Goal: Task Accomplishment & Management: Use online tool/utility

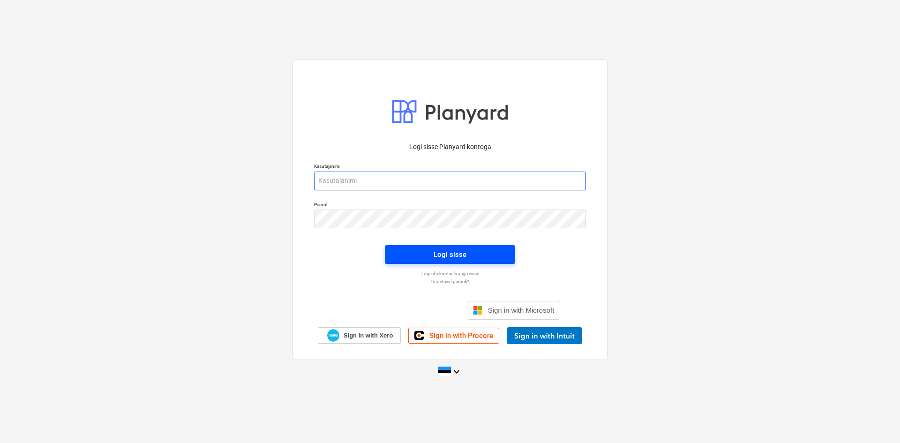
type input "[PERSON_NAME][EMAIL_ADDRESS][DOMAIN_NAME]"
click at [460, 252] on div "Logi sisse" at bounding box center [449, 254] width 33 height 12
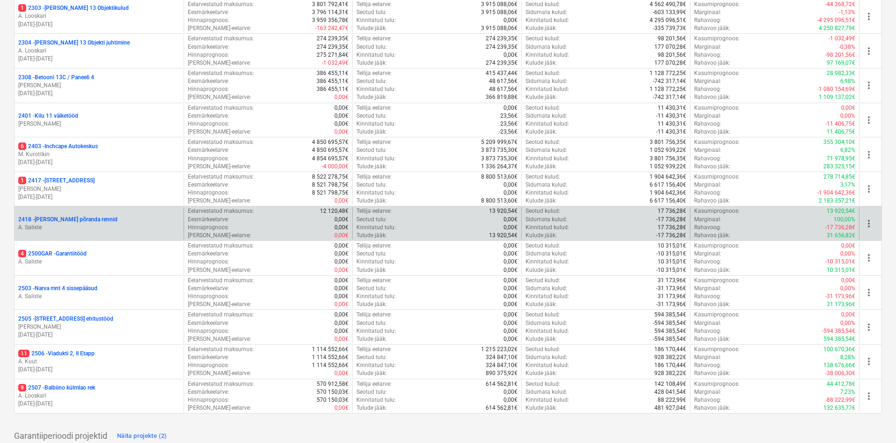
scroll to position [233, 0]
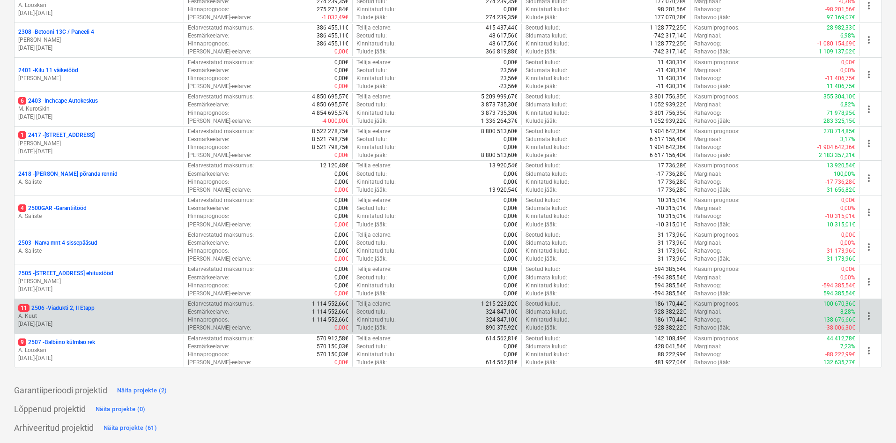
click at [69, 310] on p "11 2506 - Viadukti 2, II Etapp" at bounding box center [56, 308] width 76 height 8
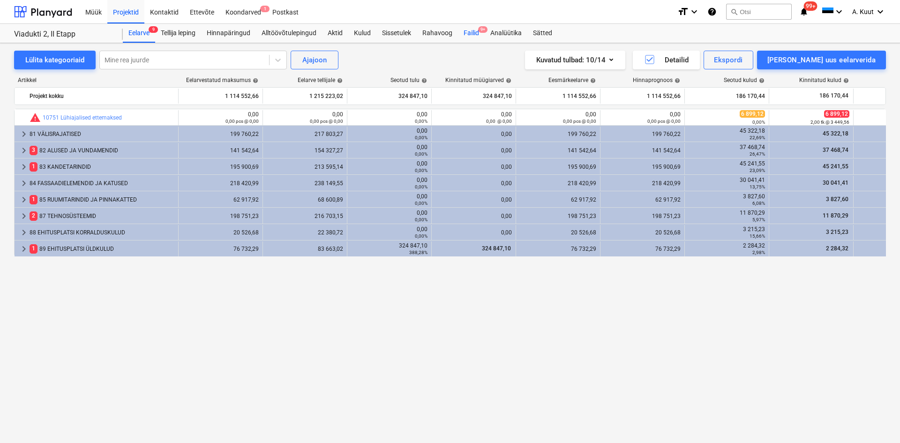
click at [475, 29] on div "Failid 9+" at bounding box center [471, 33] width 27 height 19
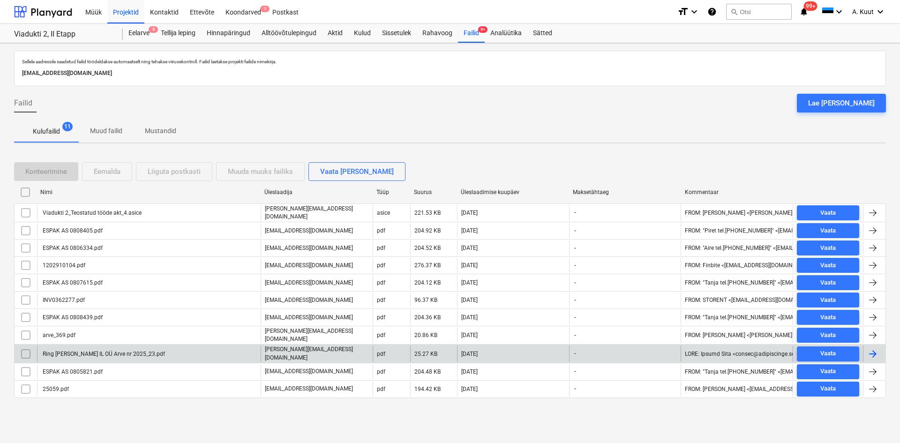
click at [85, 351] on div "Ring [PERSON_NAME] IL OÜ Arve nr 2025_23.pdf" at bounding box center [103, 353] width 124 height 7
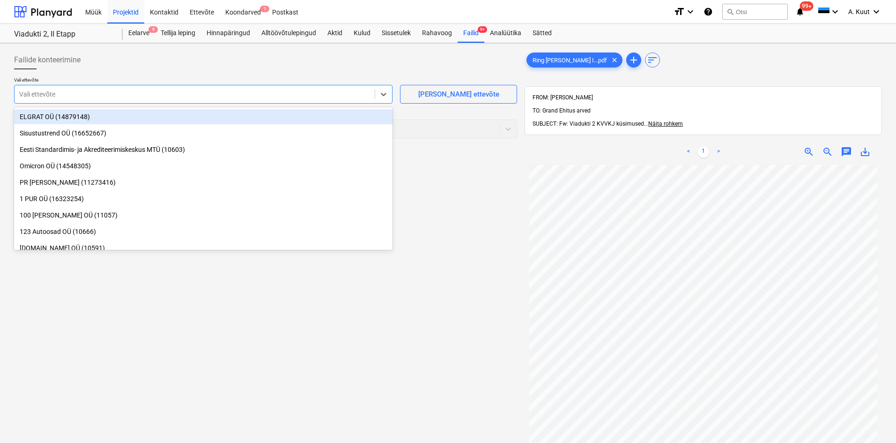
click at [45, 95] on div at bounding box center [194, 93] width 351 height 9
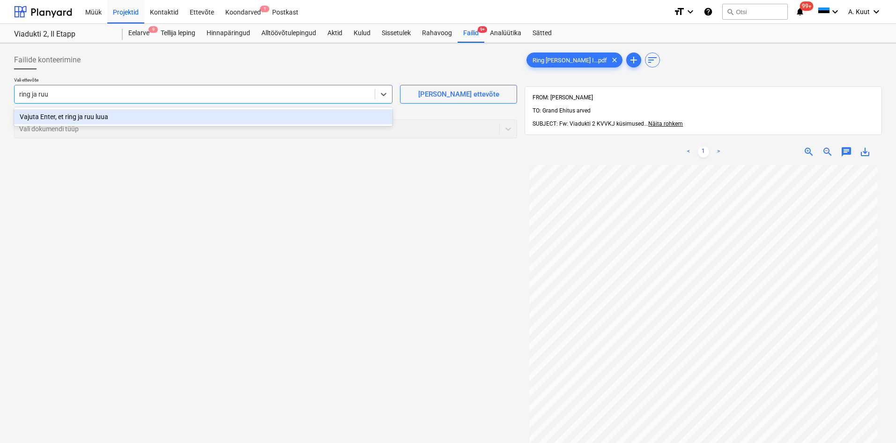
type input "ring [PERSON_NAME]"
click at [74, 118] on div "Vajuta Enter, et ring [PERSON_NAME] luua" at bounding box center [203, 116] width 379 height 15
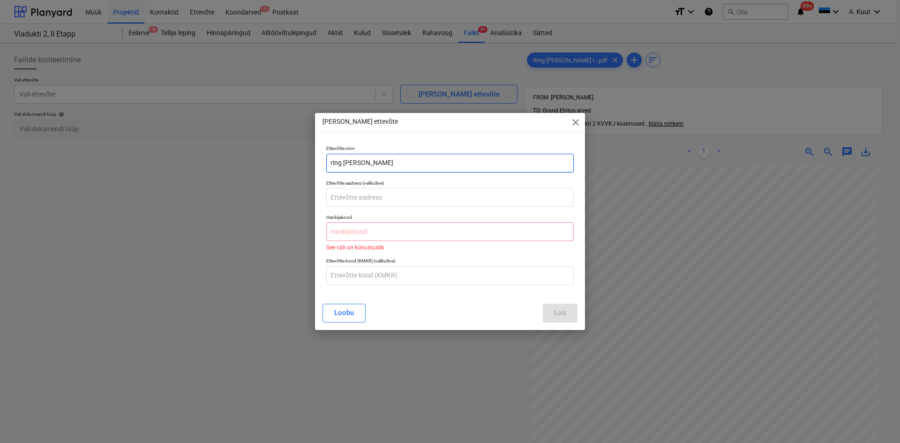
click at [370, 164] on input "ring [PERSON_NAME]" at bounding box center [449, 163] width 247 height 19
click at [332, 162] on input "ring [PERSON_NAME]" at bounding box center [449, 163] width 247 height 19
click at [355, 162] on input "Ring [PERSON_NAME]" at bounding box center [449, 163] width 247 height 19
click at [376, 167] on input "Ring [PERSON_NAME]" at bounding box center [449, 163] width 247 height 19
type input "Ring [PERSON_NAME] IL OÜ"
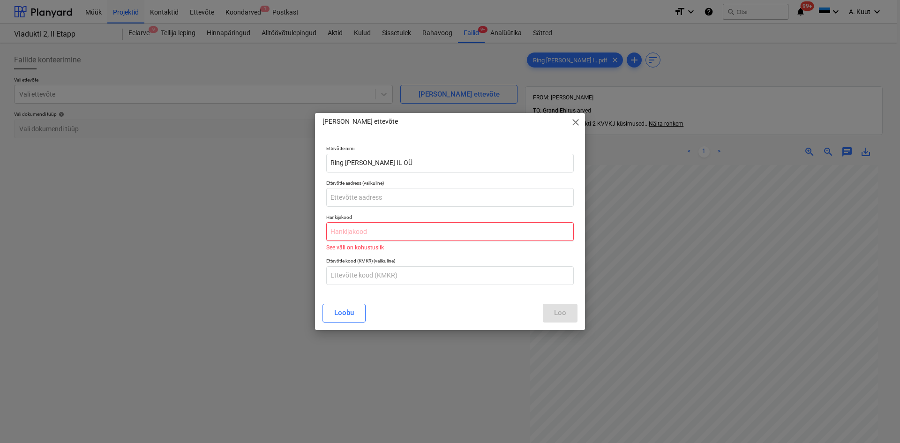
click at [348, 234] on input "text" at bounding box center [449, 231] width 247 height 19
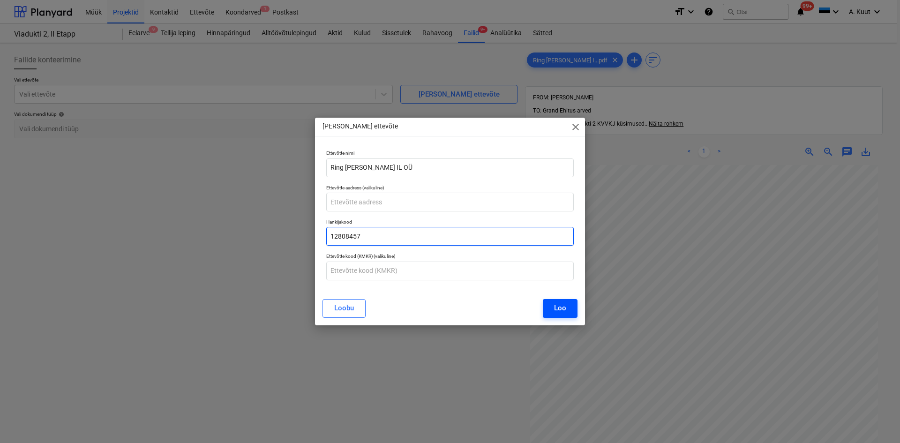
type input "12808457"
click at [563, 305] on div "Loo" at bounding box center [560, 308] width 12 height 12
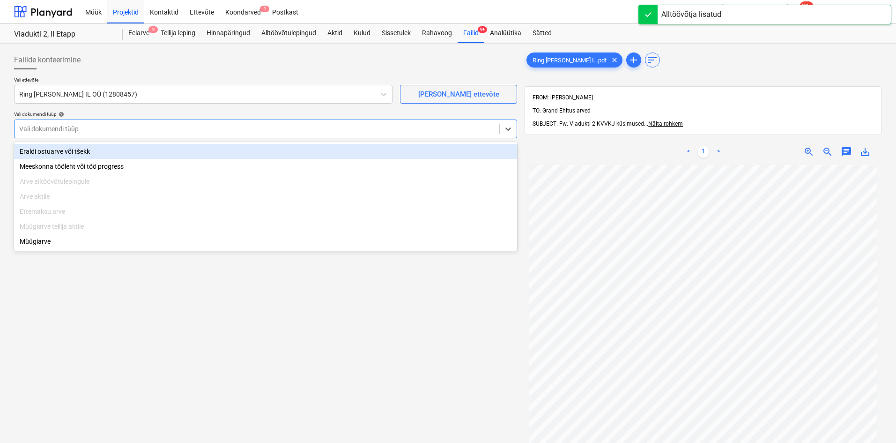
click at [89, 128] on div at bounding box center [257, 128] width 476 height 9
click at [73, 149] on div "Eraldi ostuarve või tšekk" at bounding box center [265, 151] width 503 height 15
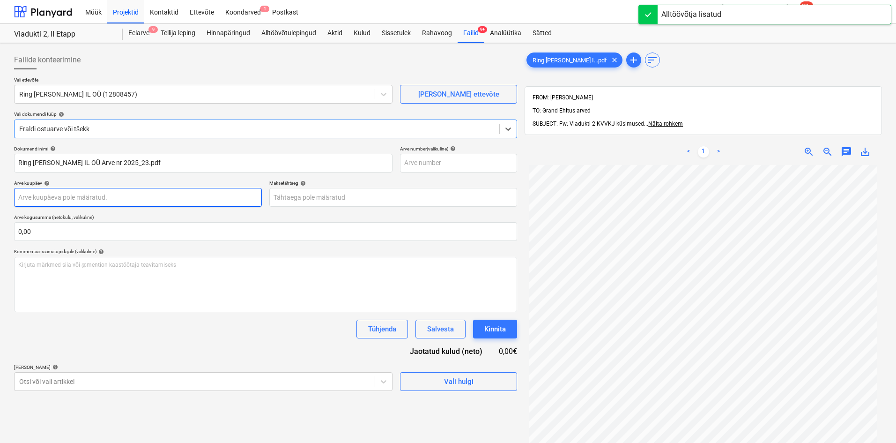
click at [66, 189] on body "Müük Projektid Kontaktid Ettevõte Koondarved 1 Postkast format_size keyboard_ar…" at bounding box center [448, 221] width 896 height 443
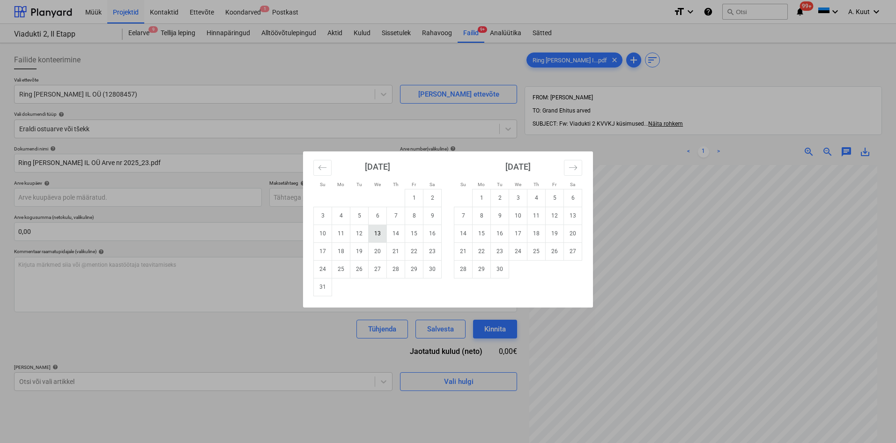
click at [378, 233] on td "13" at bounding box center [378, 233] width 18 height 18
type input "[DATE]"
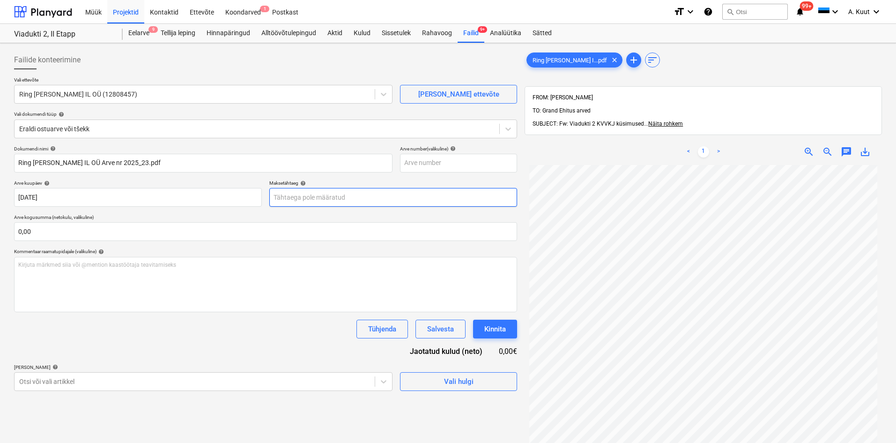
click at [307, 199] on body "Müük Projektid Kontaktid Ettevõte Koondarved 1 Postkast format_size keyboard_ar…" at bounding box center [448, 221] width 896 height 443
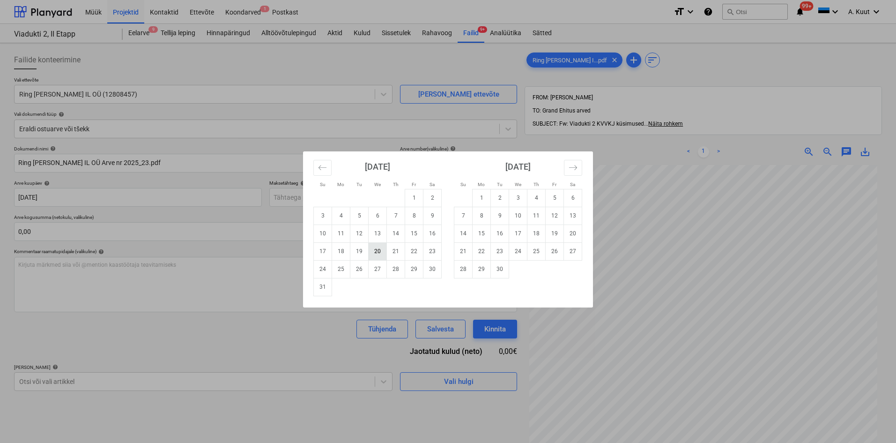
click at [379, 253] on td "20" at bounding box center [378, 251] width 18 height 18
type input "[DATE]"
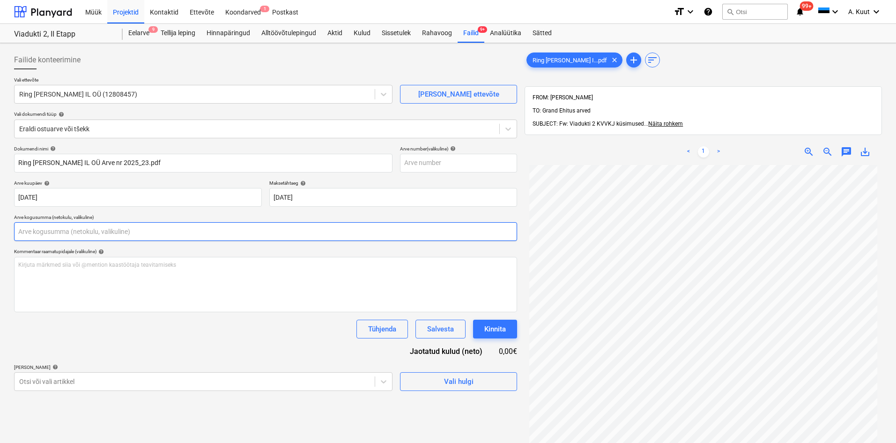
click at [42, 233] on input "text" at bounding box center [265, 231] width 503 height 19
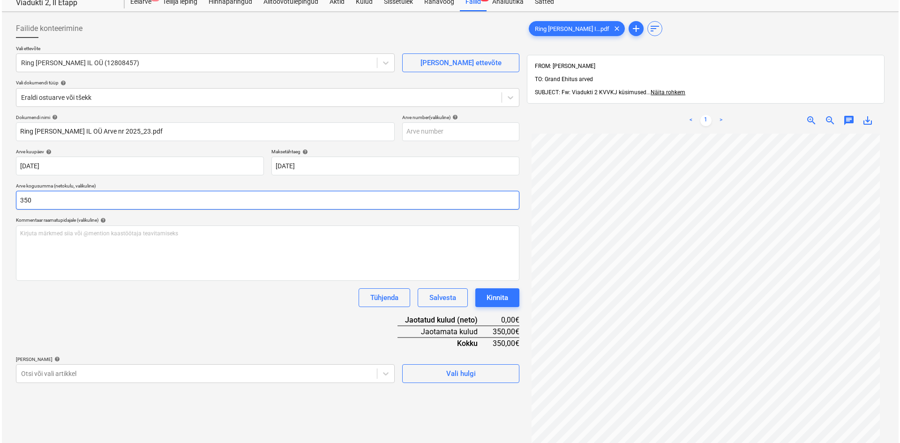
scroll to position [133, 0]
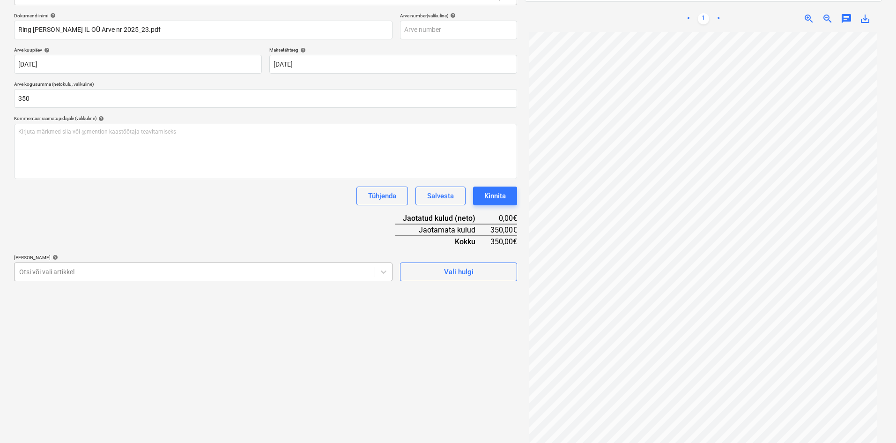
type input "350,00"
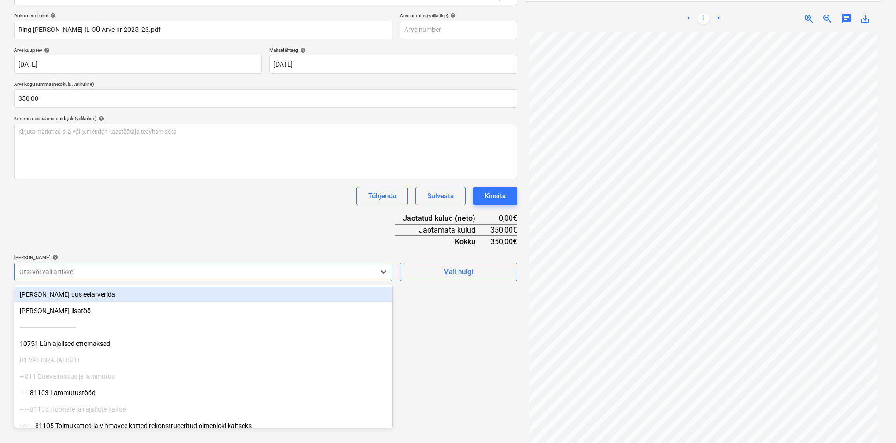
click at [70, 268] on div at bounding box center [194, 271] width 351 height 9
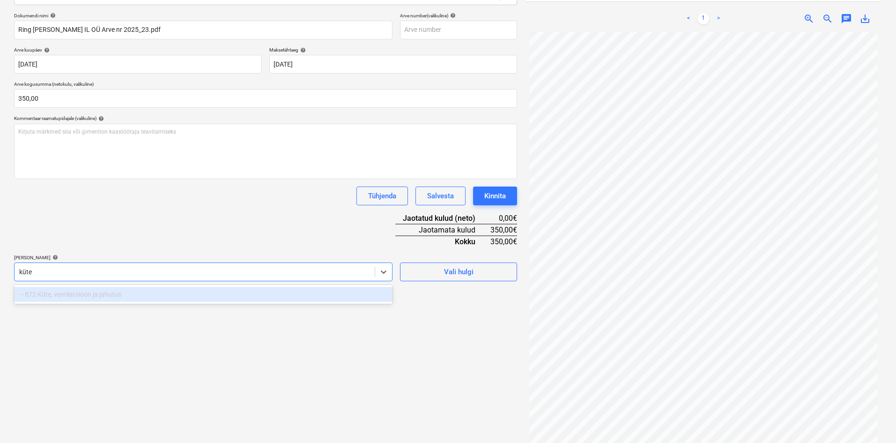
type input "küt"
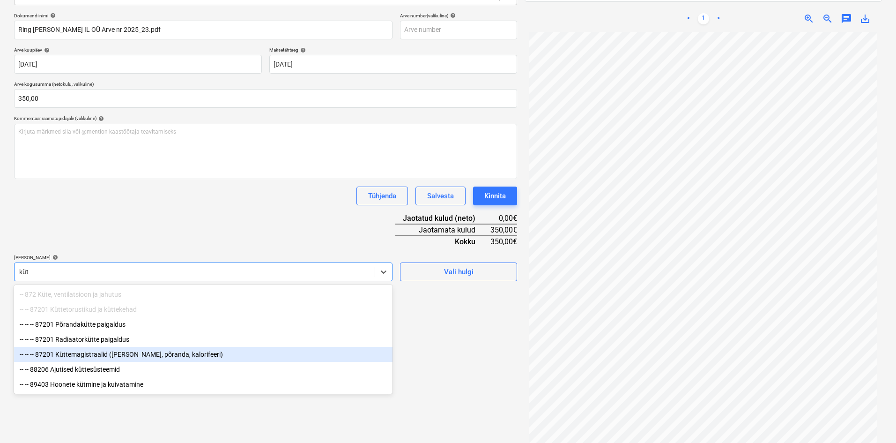
click at [71, 356] on div "-- -- -- 87201 Küttemagistraalid ([PERSON_NAME], põranda, kalorifeeri)" at bounding box center [203, 354] width 379 height 15
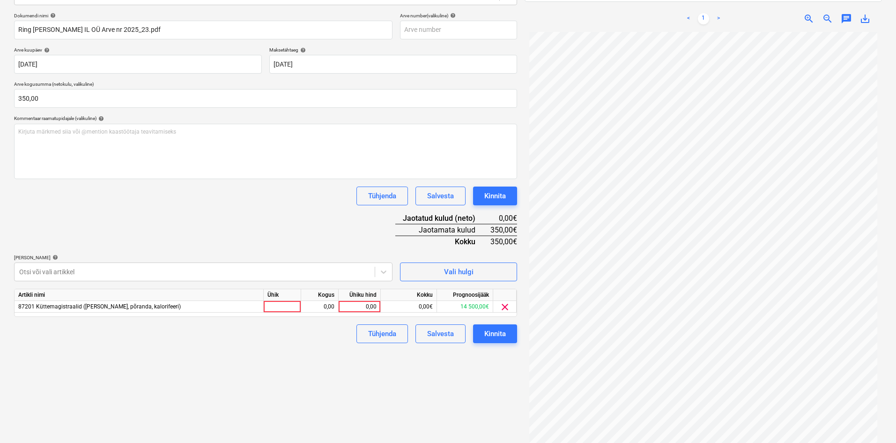
click at [193, 226] on div "Dokumendi nimi help [PERSON_NAME] [PERSON_NAME] IL OÜ Arve nr 2025_23.pdf Arve …" at bounding box center [265, 178] width 503 height 330
click at [376, 307] on div "0,00" at bounding box center [359, 307] width 34 height 12
type input "350"
click at [332, 373] on div "Failide konteerimine Vali ettevõte Ring [PERSON_NAME] IL OÜ (12808457) [PERSON_…" at bounding box center [265, 183] width 511 height 538
click at [504, 338] on div "Kinnita" at bounding box center [495, 333] width 22 height 12
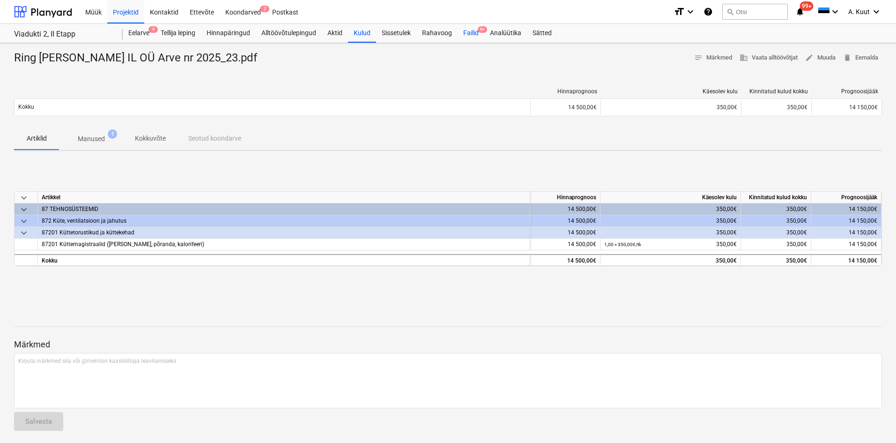
click at [472, 34] on div "Failid 9+" at bounding box center [471, 33] width 27 height 19
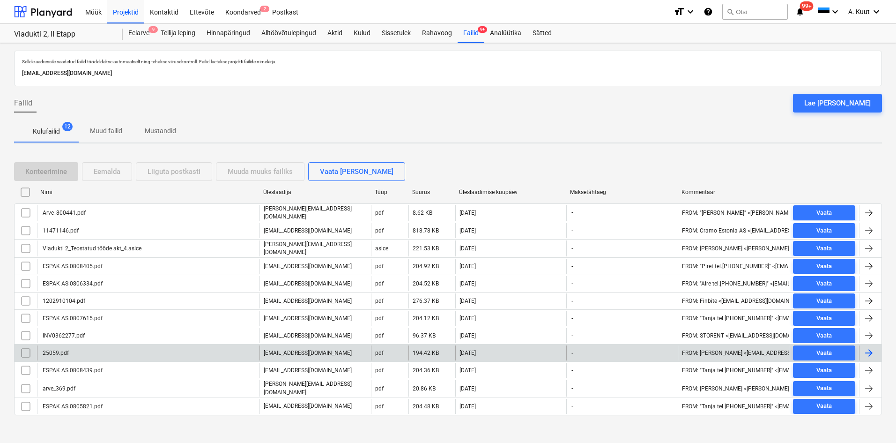
click at [80, 351] on div "25059.pdf" at bounding box center [148, 352] width 223 height 15
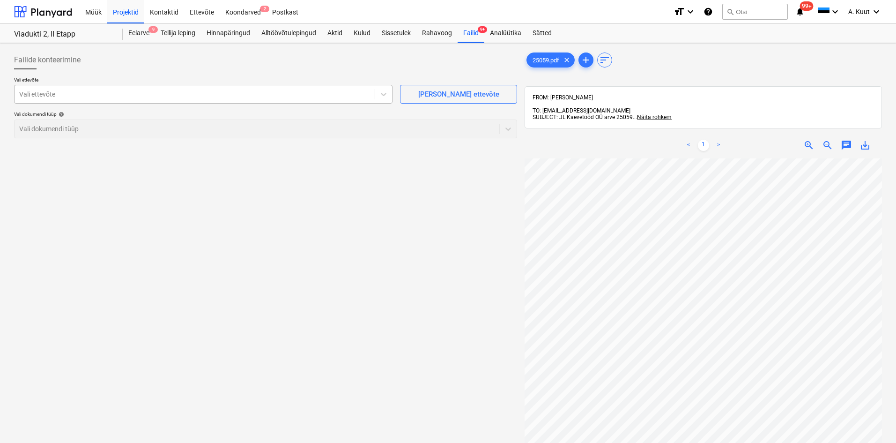
click at [38, 94] on div at bounding box center [194, 93] width 351 height 9
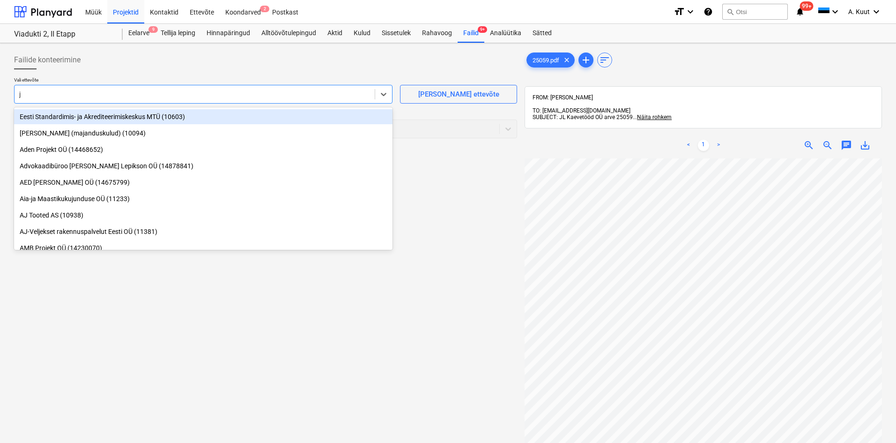
type input "jl"
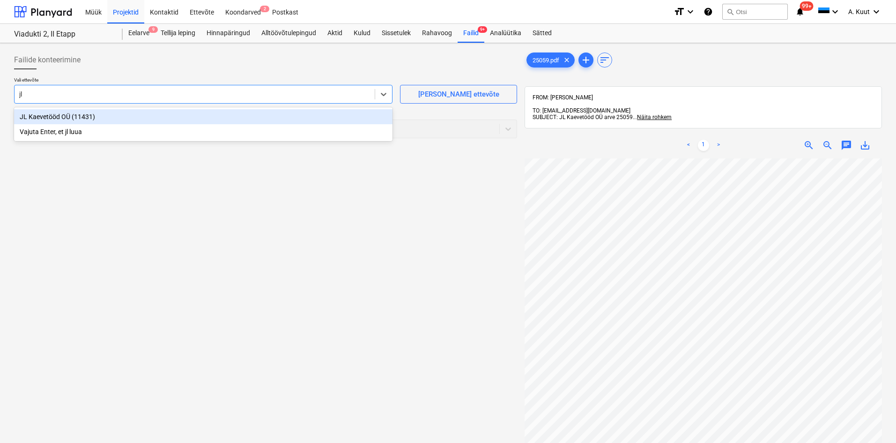
click at [40, 116] on div "JL Kaevetööd OÜ (11431)" at bounding box center [203, 116] width 379 height 15
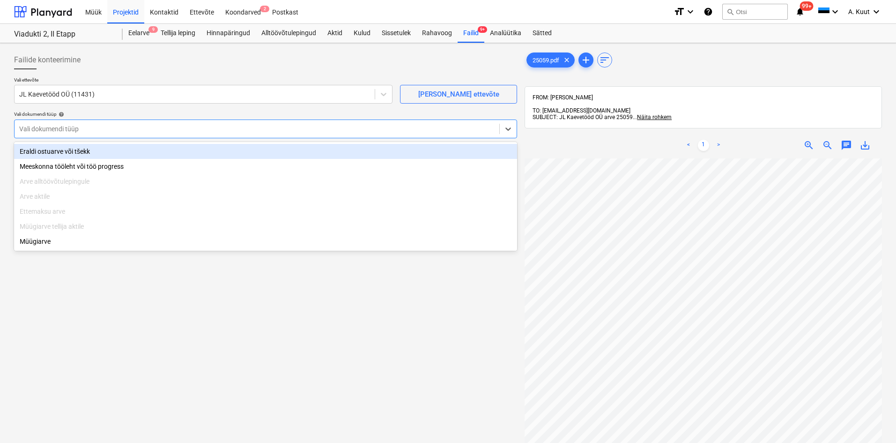
click at [46, 126] on div at bounding box center [257, 128] width 476 height 9
click at [51, 149] on div "Eraldi ostuarve või tšekk" at bounding box center [265, 151] width 503 height 15
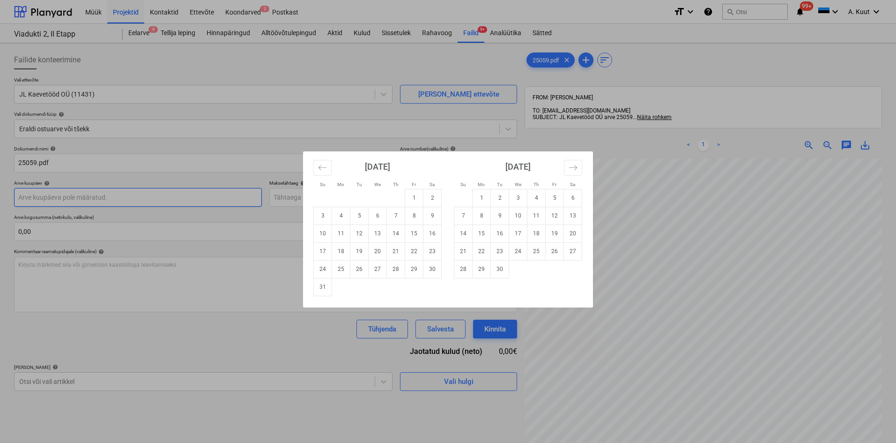
click at [57, 201] on body "Müük Projektid Kontaktid Ettevõte Koondarved 2 Postkast format_size keyboard_ar…" at bounding box center [448, 221] width 896 height 443
click at [320, 233] on td "10" at bounding box center [323, 233] width 18 height 18
type input "[DATE]"
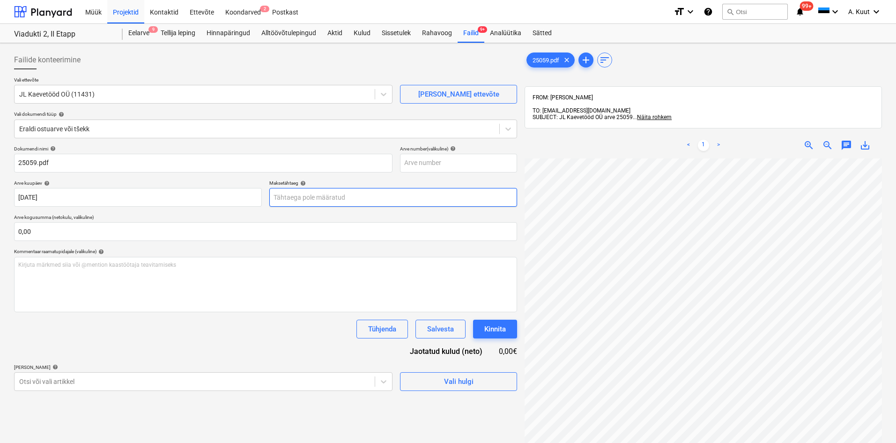
click at [299, 199] on body "Müük Projektid Kontaktid Ettevõte Koondarved 2 Postkast format_size keyboard_ar…" at bounding box center [448, 221] width 896 height 443
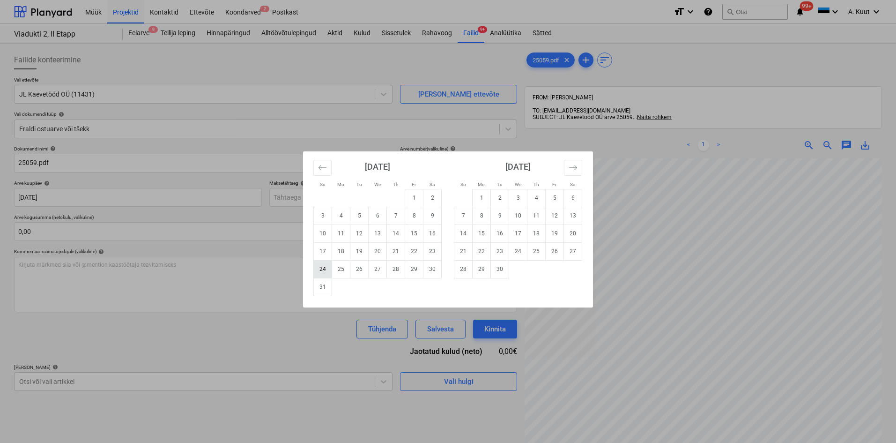
click at [326, 267] on td "24" at bounding box center [323, 269] width 18 height 18
type input "[DATE]"
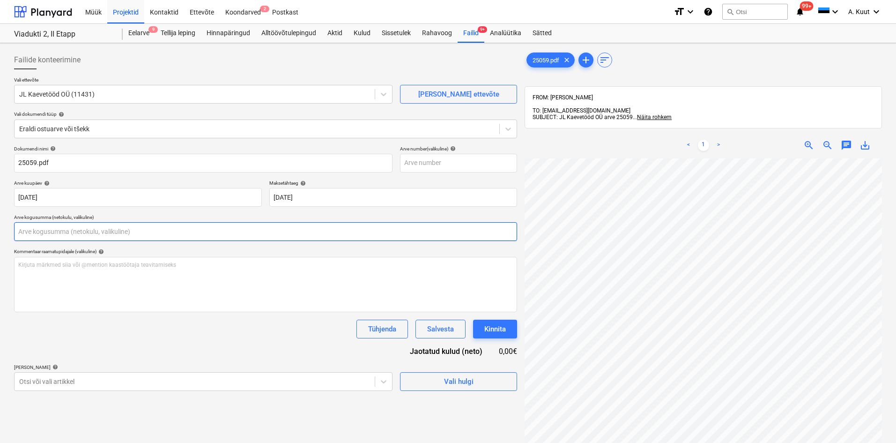
click at [52, 229] on input "text" at bounding box center [265, 231] width 503 height 19
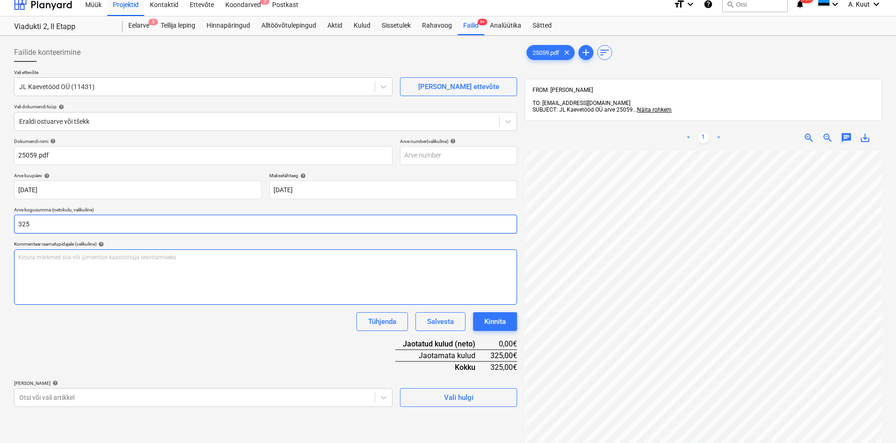
scroll to position [133, 0]
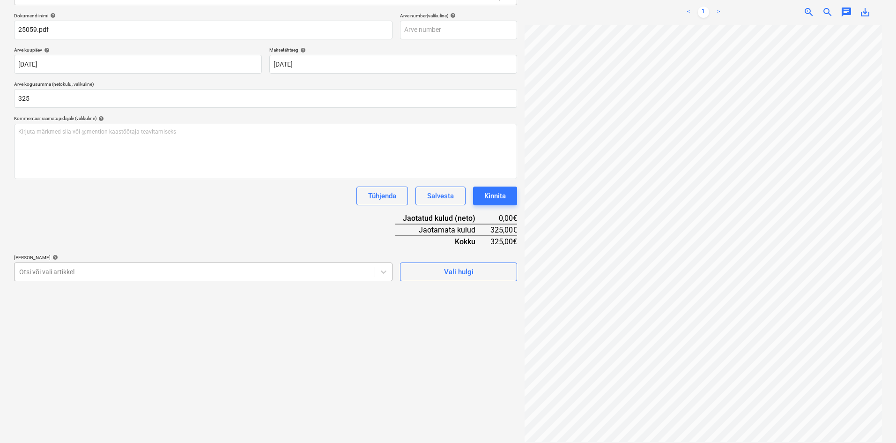
type input "325,00"
click at [69, 269] on div at bounding box center [194, 271] width 351 height 9
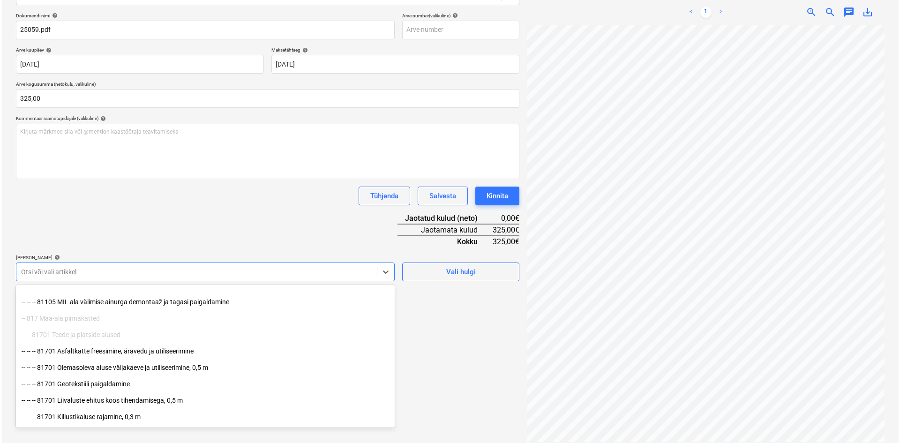
scroll to position [234, 0]
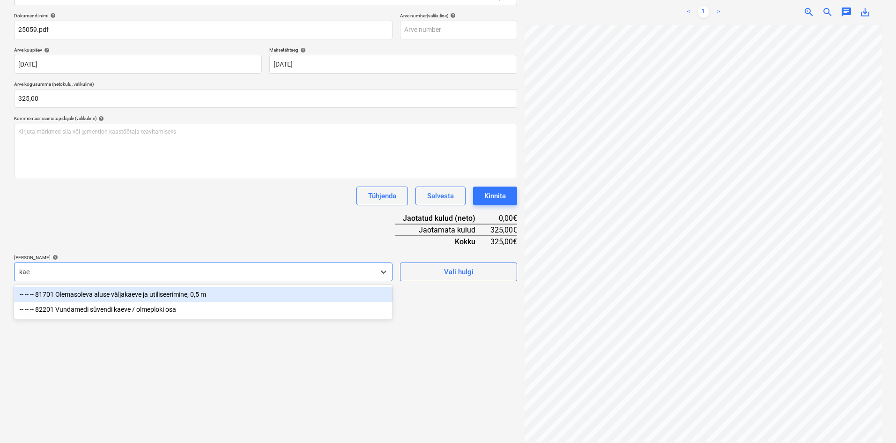
type input "kaev"
click at [97, 296] on div "-- -- -- 81701 Olemasoleva aluse väljakaeve ja utiliseerimine, 0,5 m" at bounding box center [203, 294] width 379 height 15
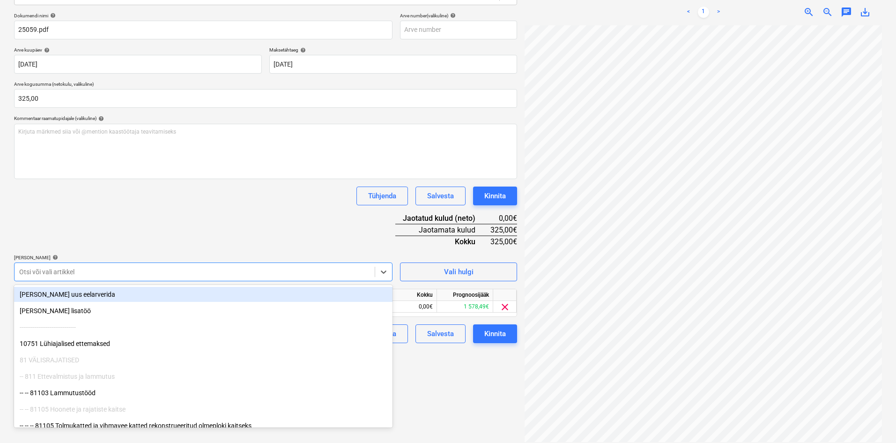
click at [156, 218] on div "Dokumendi nimi help 25059.pdf Arve number (valikuline) help Arve kuupäev help […" at bounding box center [265, 178] width 503 height 330
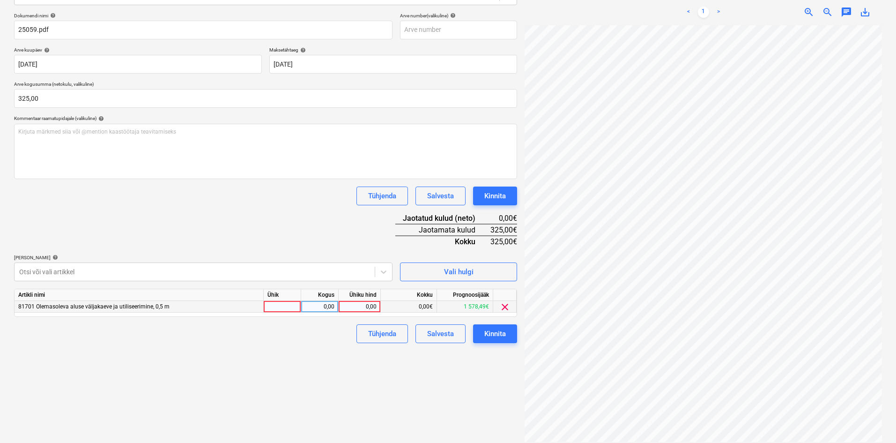
click at [376, 307] on div "0,00" at bounding box center [359, 307] width 34 height 12
type input "325"
click at [355, 352] on div "Failide konteerimine Vali ettevõte JL Kaevetööd OÜ (11431) [PERSON_NAME] uus et…" at bounding box center [265, 180] width 511 height 532
click at [491, 338] on div "Kinnita" at bounding box center [495, 333] width 22 height 12
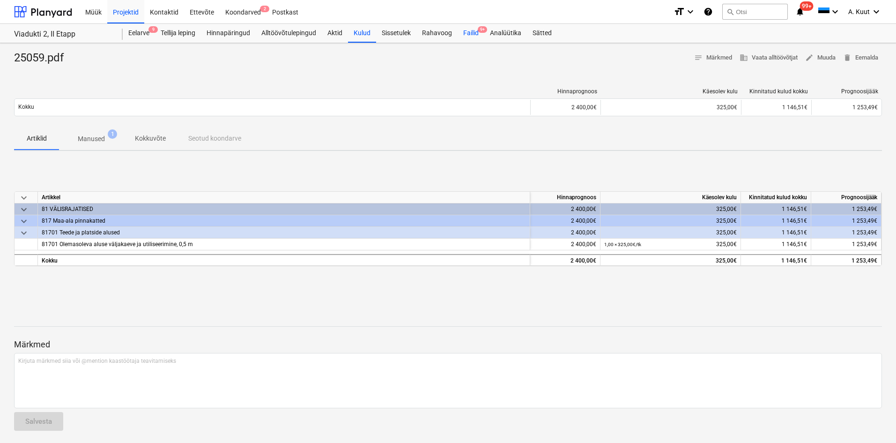
click at [470, 29] on div "Failid 9+" at bounding box center [471, 33] width 27 height 19
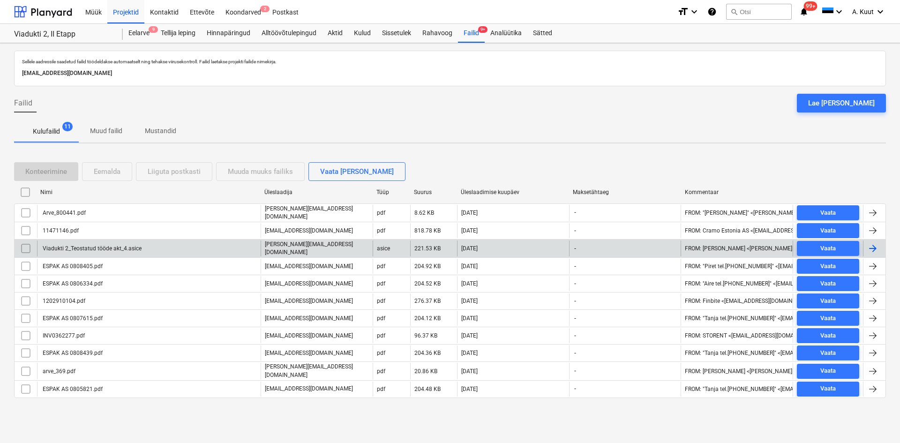
click at [93, 246] on div "Viadukti 2_Teostatud tööde akt_4.asice" at bounding box center [91, 248] width 100 height 7
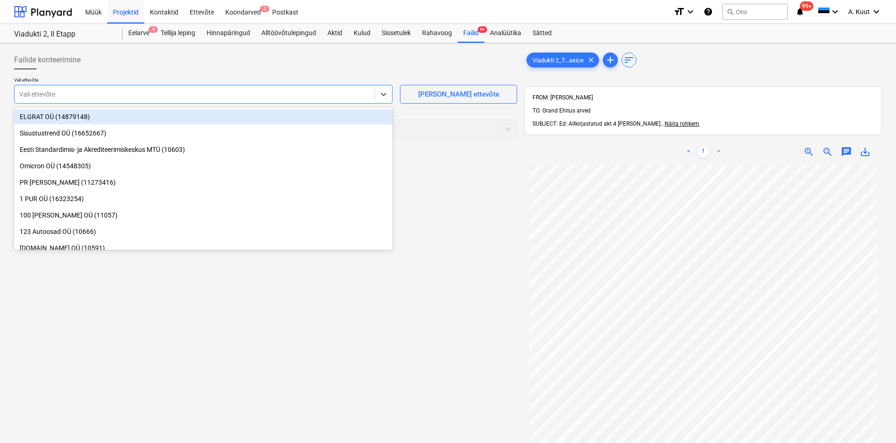
click at [98, 92] on div at bounding box center [194, 93] width 351 height 9
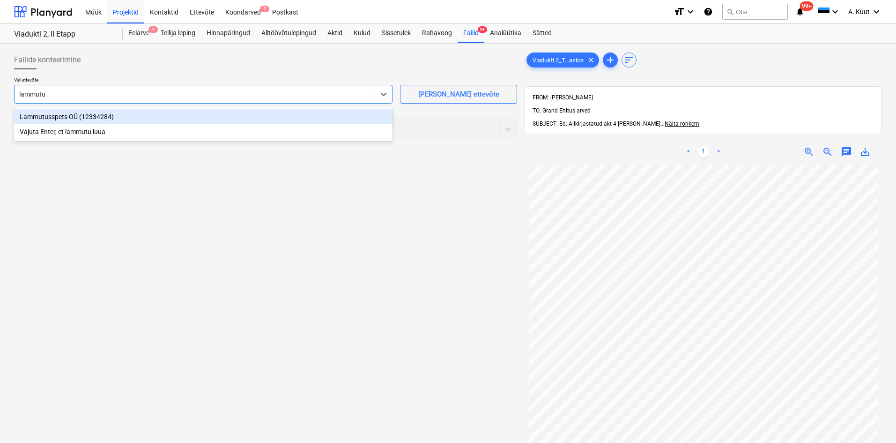
type input "lammutus"
click at [58, 118] on div "Lammutusspets OÜ (12334284)" at bounding box center [203, 116] width 379 height 15
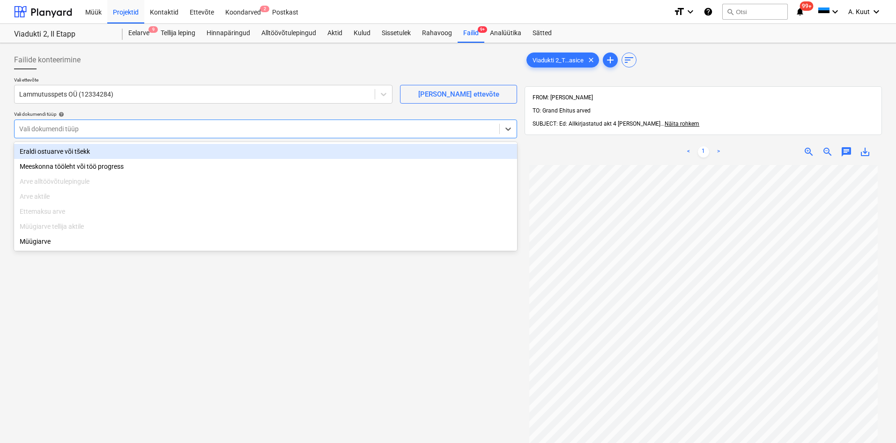
click at [60, 128] on div at bounding box center [257, 128] width 476 height 9
click at [61, 151] on div "Eraldi ostuarve või tšekk" at bounding box center [265, 151] width 503 height 15
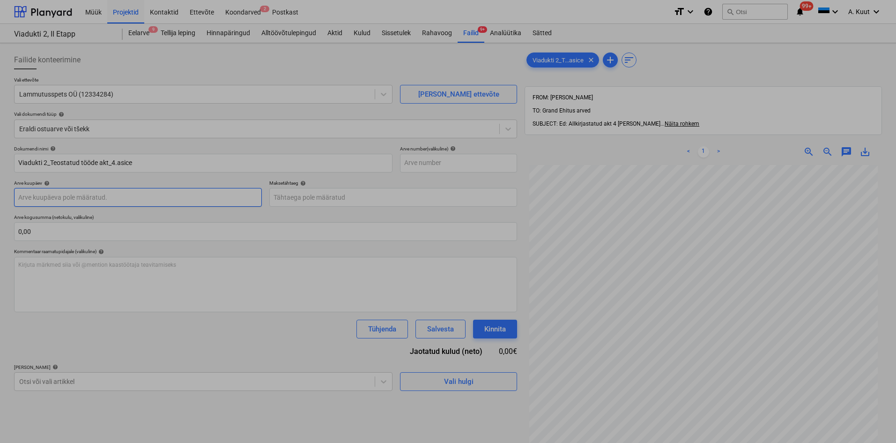
click at [65, 200] on body "Müük Projektid Kontaktid Ettevõte Koondarved 2 Postkast format_size keyboard_ar…" at bounding box center [448, 221] width 896 height 443
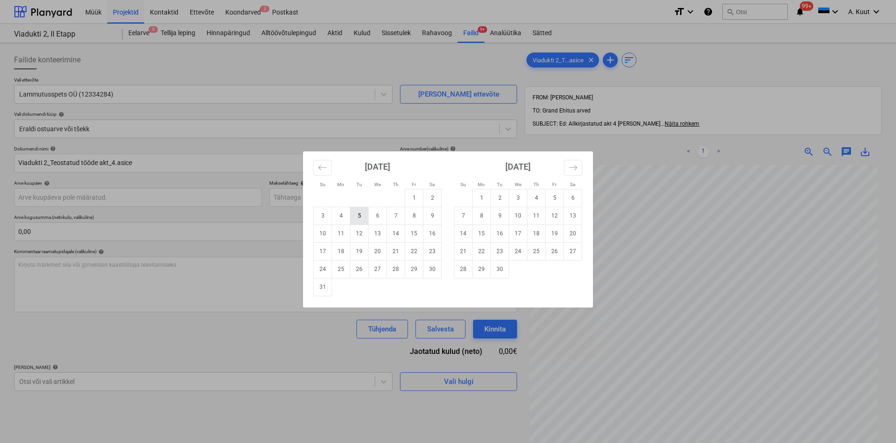
click at [362, 218] on td "5" at bounding box center [359, 216] width 18 height 18
type input "[DATE]"
click at [302, 198] on body "Müük Projektid Kontaktid Ettevõte Koondarved 2 Postkast format_size keyboard_ar…" at bounding box center [448, 221] width 896 height 443
click at [360, 269] on td "26" at bounding box center [359, 269] width 18 height 18
type input "[DATE]"
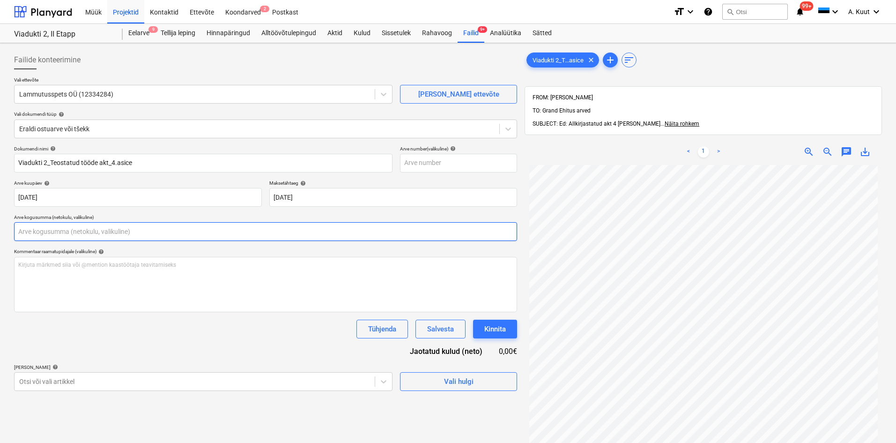
click at [32, 234] on input "text" at bounding box center [265, 231] width 503 height 19
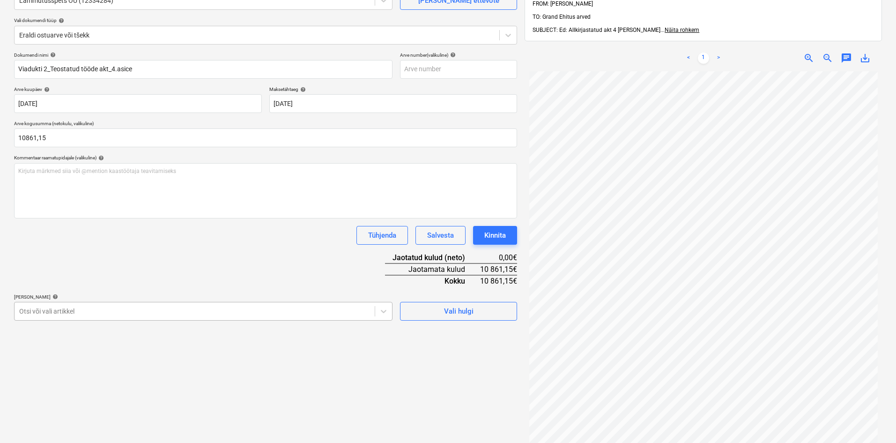
type input "10 861,15"
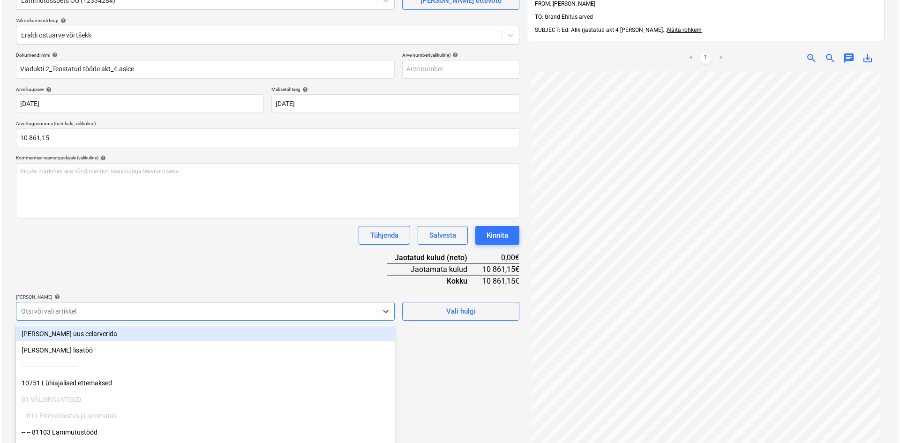
scroll to position [121, 0]
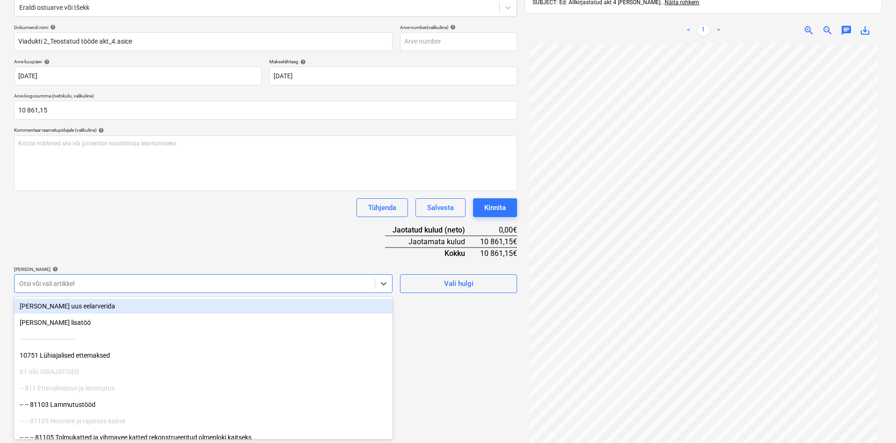
click at [54, 313] on body "Müük Projektid Kontaktid Ettevõte Koondarved 2 Postkast format_size keyboard_ar…" at bounding box center [448, 100] width 896 height 443
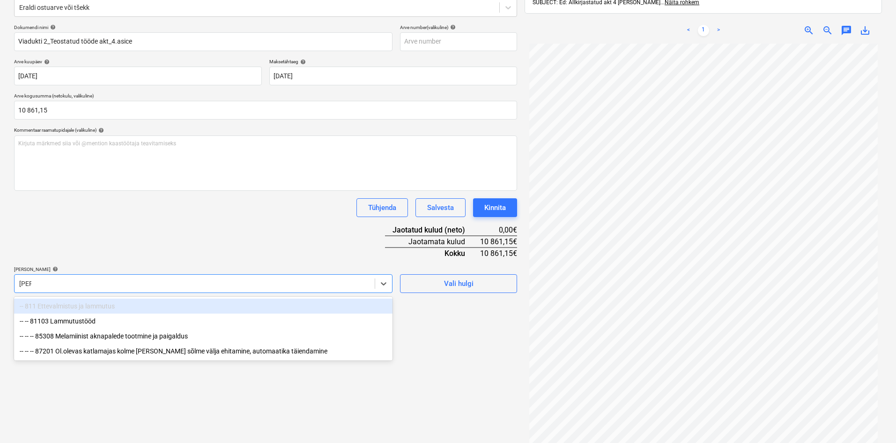
type input "[PERSON_NAME]"
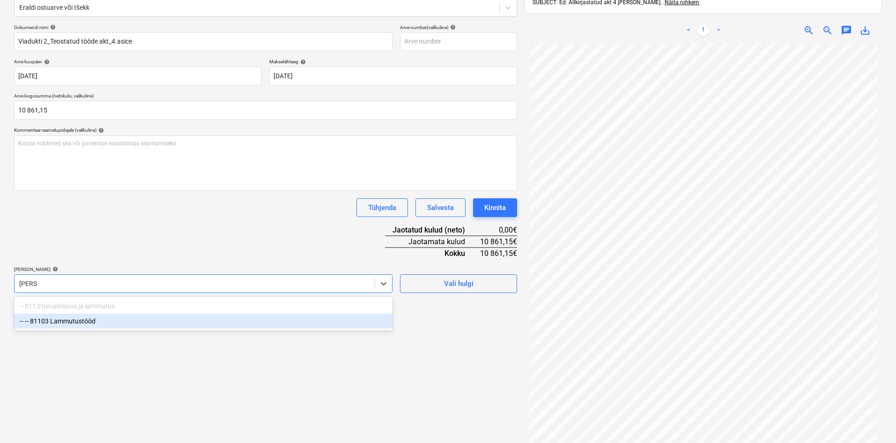
click at [71, 322] on div "-- -- 81103 Lammutustööd" at bounding box center [203, 320] width 379 height 15
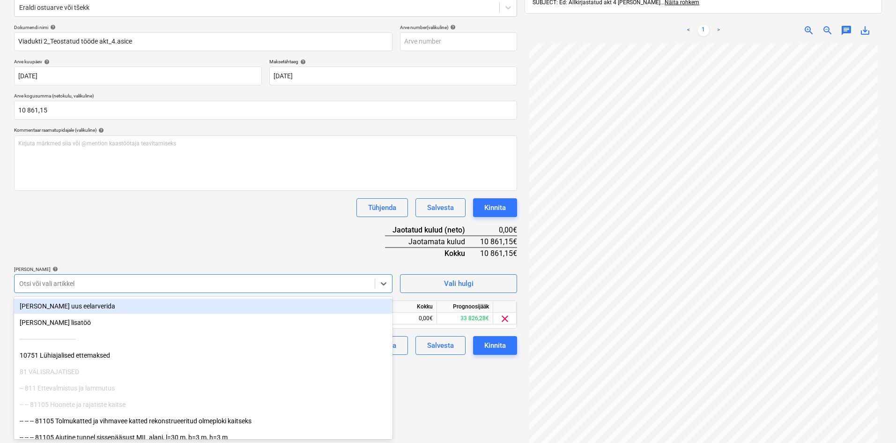
click at [144, 248] on div "Dokumendi nimi help Viadukti 2_Teostatud tööde akt_4.[PERSON_NAME] number (vali…" at bounding box center [265, 189] width 503 height 330
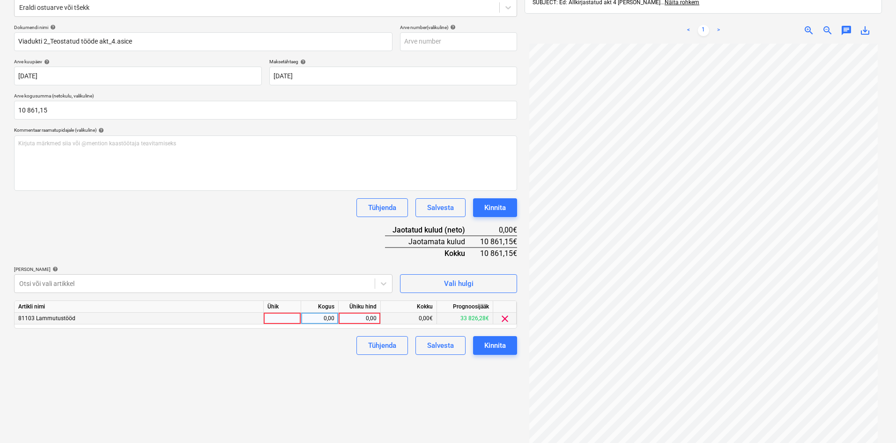
click at [374, 318] on div "0,00" at bounding box center [359, 318] width 34 height 12
type input "10861,16"
click at [300, 365] on div "Failide konteerimine Vali ettevõte Lammutusspets OÜ (12334284) [PERSON_NAME] uu…" at bounding box center [265, 195] width 511 height 538
click at [376, 319] on div "10 861,16" at bounding box center [359, 318] width 34 height 12
click at [376, 319] on input "10861,16" at bounding box center [360, 317] width 42 height 11
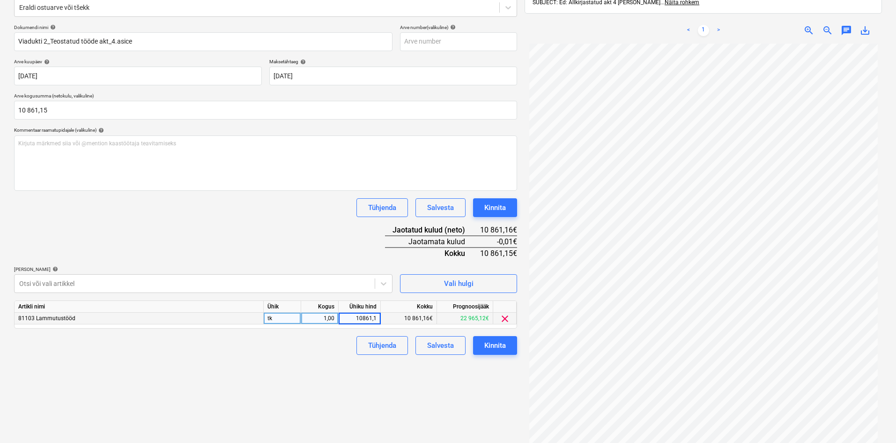
type input "10861,15"
click at [443, 377] on div "Failide konteerimine Vali ettevõte Lammutusspets OÜ (12334284) [PERSON_NAME] uu…" at bounding box center [265, 195] width 511 height 538
click at [493, 346] on div "Kinnita" at bounding box center [495, 345] width 22 height 12
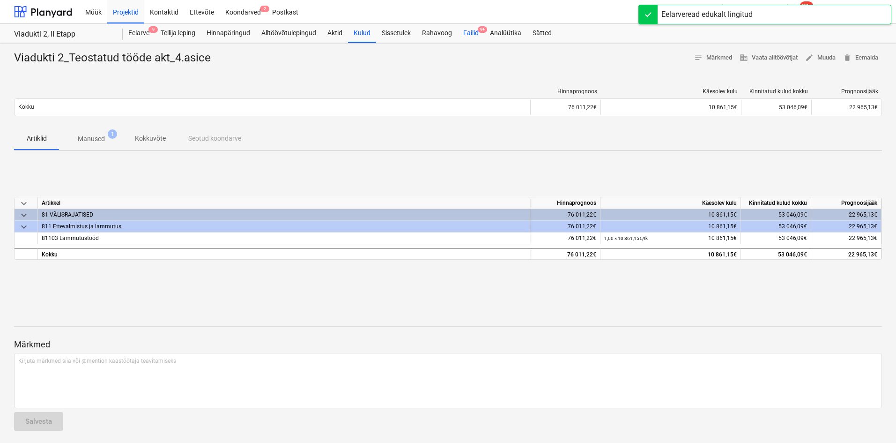
click at [470, 31] on div "Failid 9+" at bounding box center [471, 33] width 27 height 19
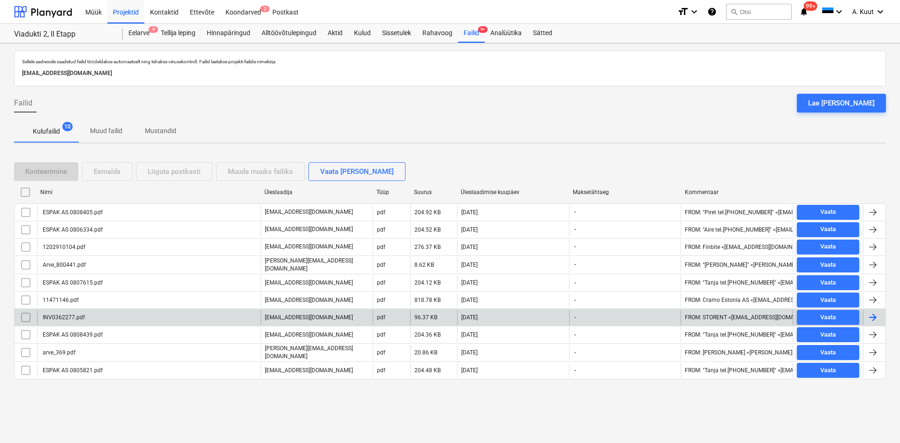
click at [67, 315] on div "INV0362277.pdf" at bounding box center [63, 317] width 44 height 7
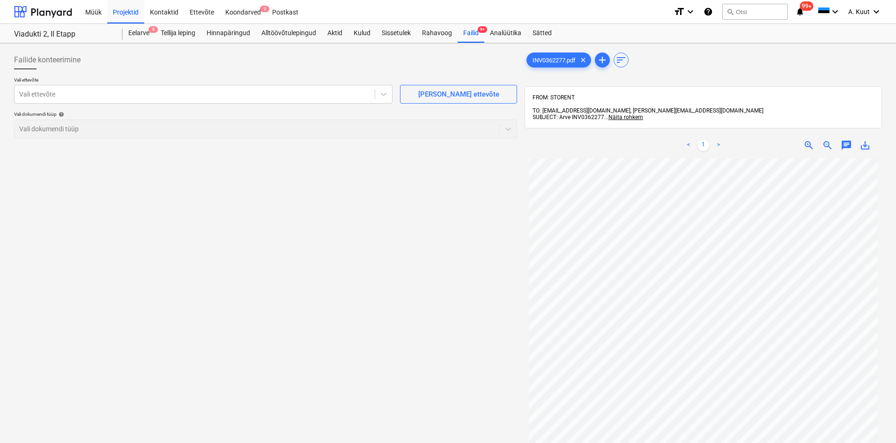
scroll to position [79, 0]
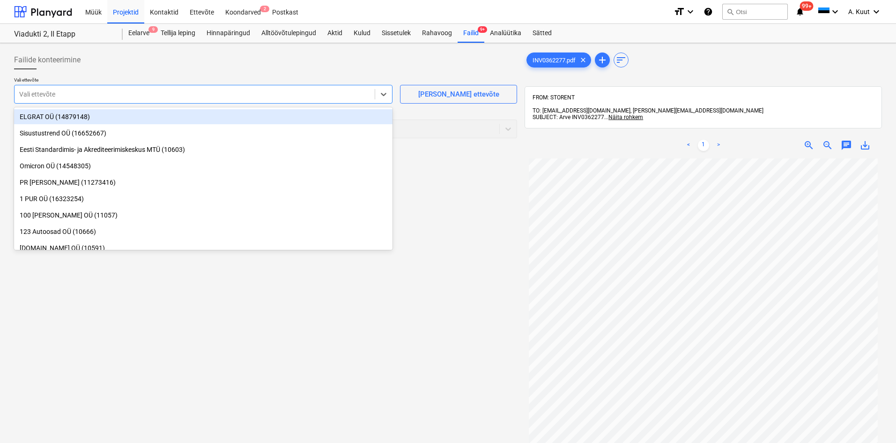
click at [75, 95] on div at bounding box center [194, 93] width 351 height 9
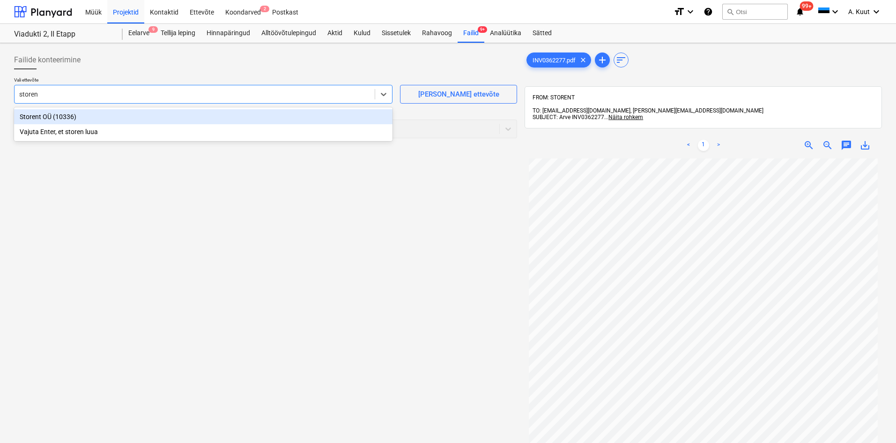
type input "storent"
click at [34, 114] on div "Storent OÜ (10336)" at bounding box center [203, 116] width 379 height 15
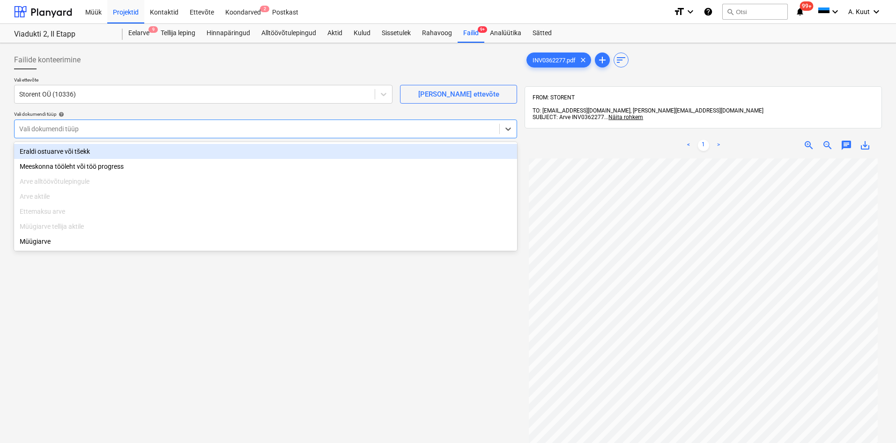
click at [46, 129] on div at bounding box center [257, 128] width 476 height 9
click at [46, 149] on div "Eraldi ostuarve või tšekk" at bounding box center [265, 151] width 503 height 15
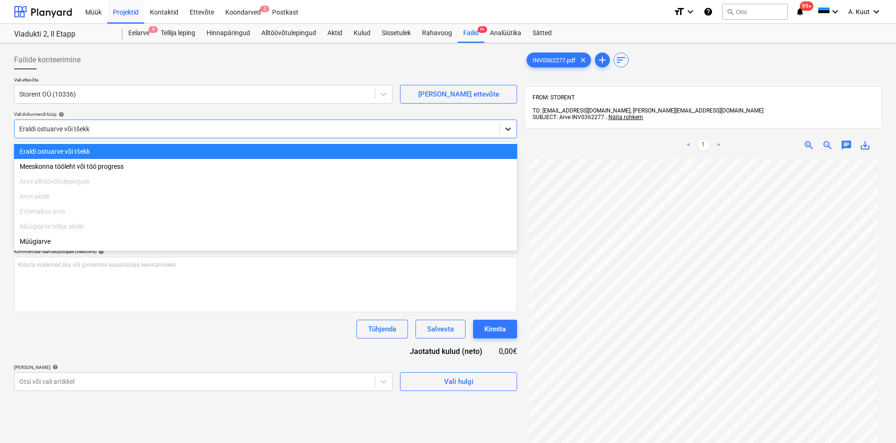
click at [510, 127] on icon at bounding box center [508, 128] width 9 height 9
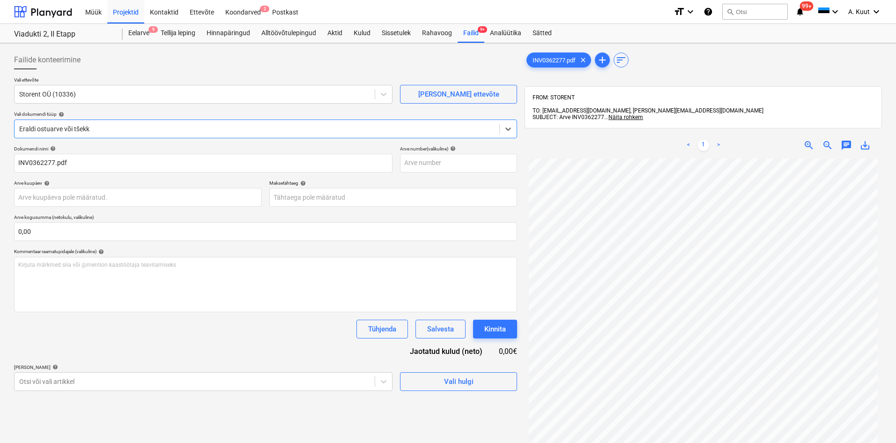
click at [129, 129] on div at bounding box center [257, 128] width 476 height 9
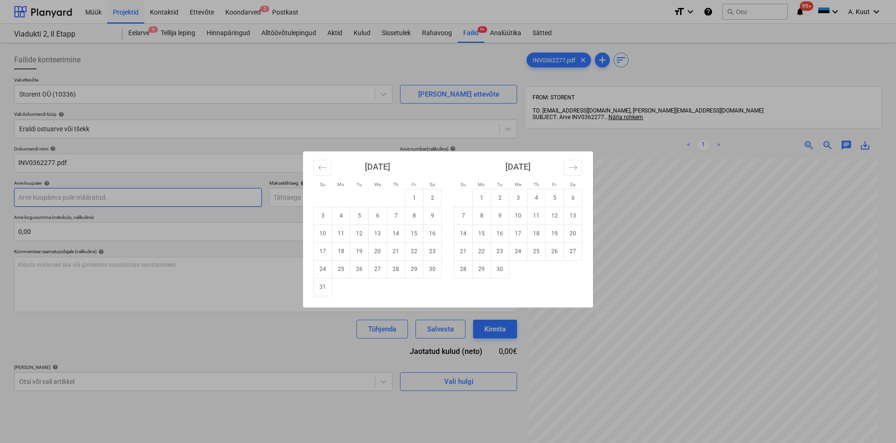
click at [34, 196] on body "Müük Projektid Kontaktid Ettevõte Koondarved 2 Postkast format_size keyboard_ar…" at bounding box center [448, 221] width 896 height 443
click at [318, 167] on icon "Move backward to switch to the previous month." at bounding box center [322, 167] width 9 height 9
click at [394, 272] on td "31" at bounding box center [396, 269] width 18 height 18
type input "[DATE]"
click at [284, 201] on body "Müük Projektid Kontaktid Ettevõte Koondarved 2 Postkast format_size keyboard_ar…" at bounding box center [448, 221] width 896 height 443
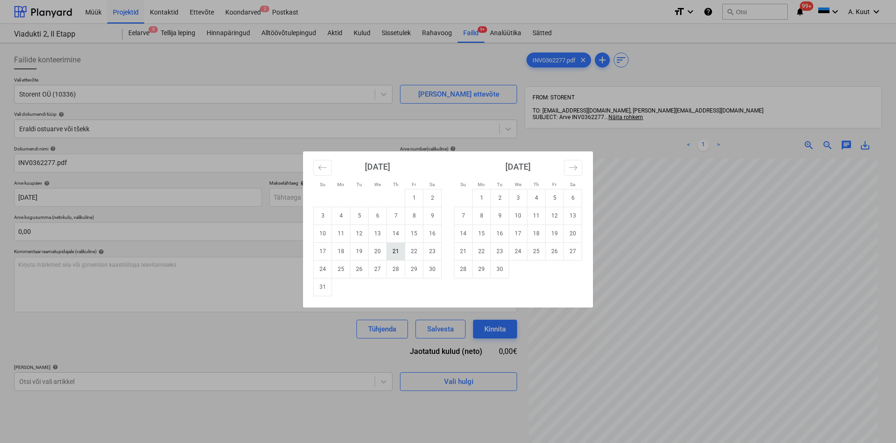
click at [394, 255] on td "21" at bounding box center [396, 251] width 18 height 18
type input "[DATE]"
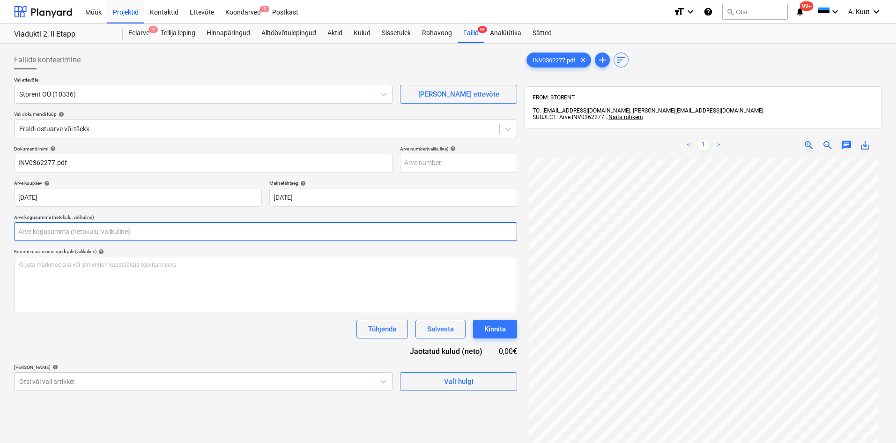
click at [24, 236] on input "text" at bounding box center [265, 231] width 503 height 19
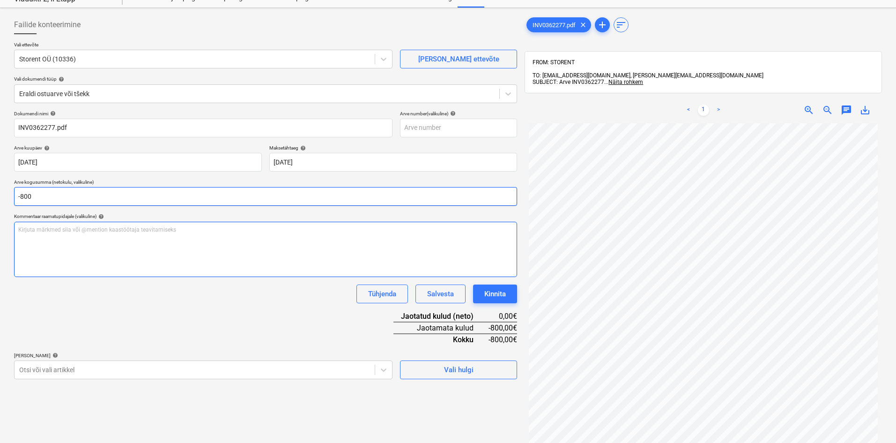
scroll to position [133, 0]
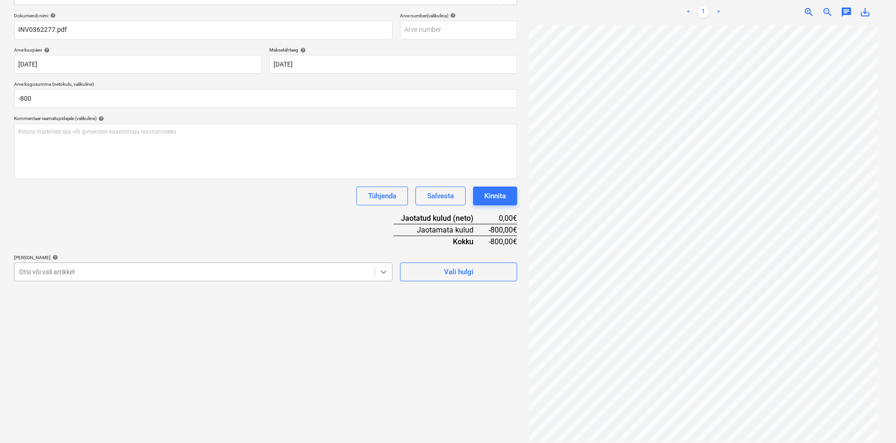
type input "-800,00"
click at [384, 271] on icon at bounding box center [383, 271] width 9 height 9
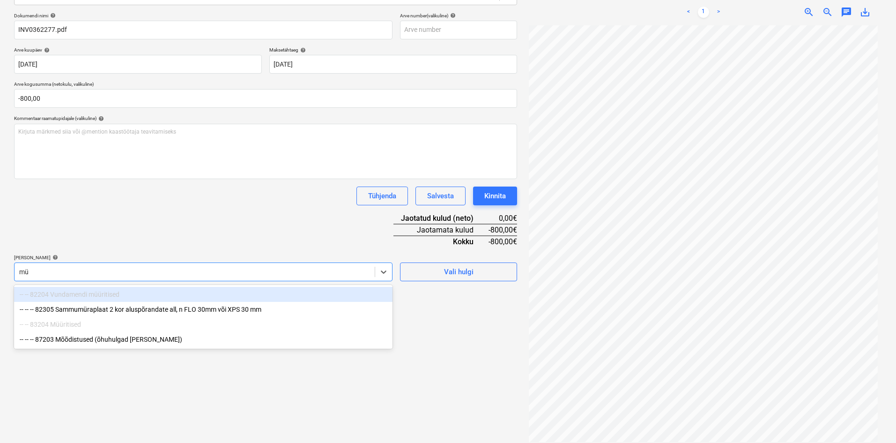
type input "m"
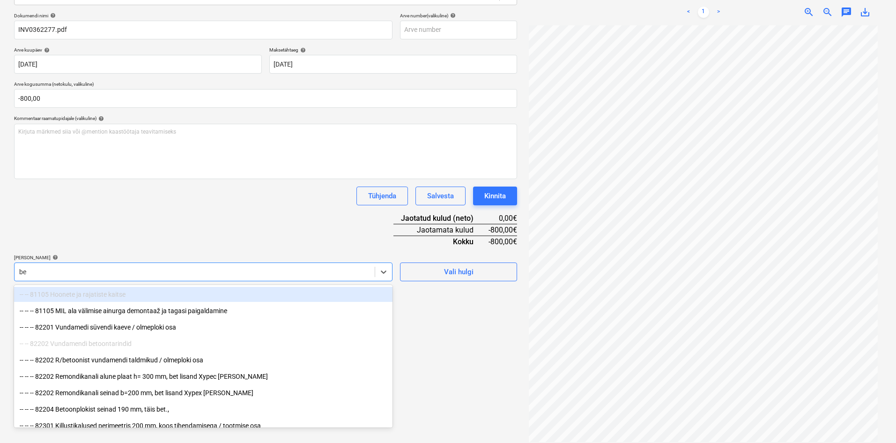
type input "bet"
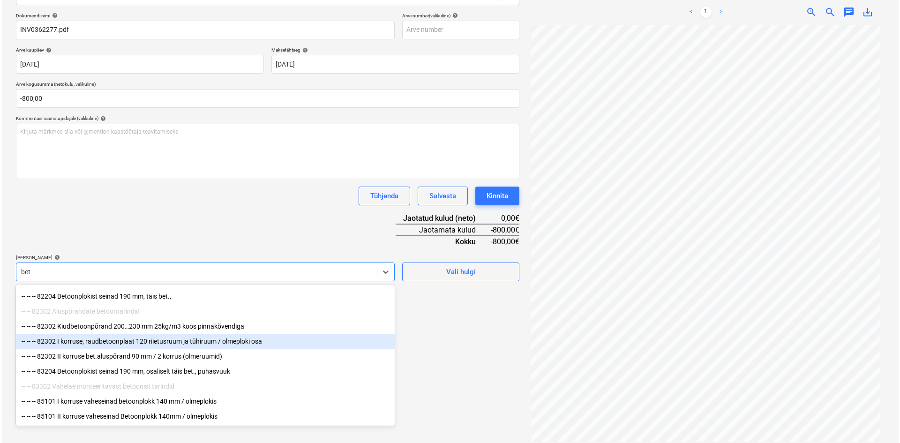
scroll to position [64, 0]
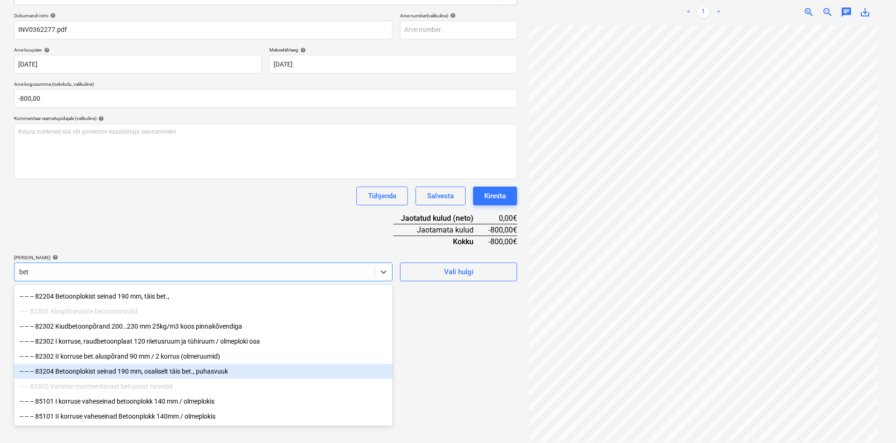
click at [102, 368] on div "-- -- -- 83204 Betoonplokist seinad 190 mm, osaliselt täis bet., puhasvuuk" at bounding box center [203, 371] width 379 height 15
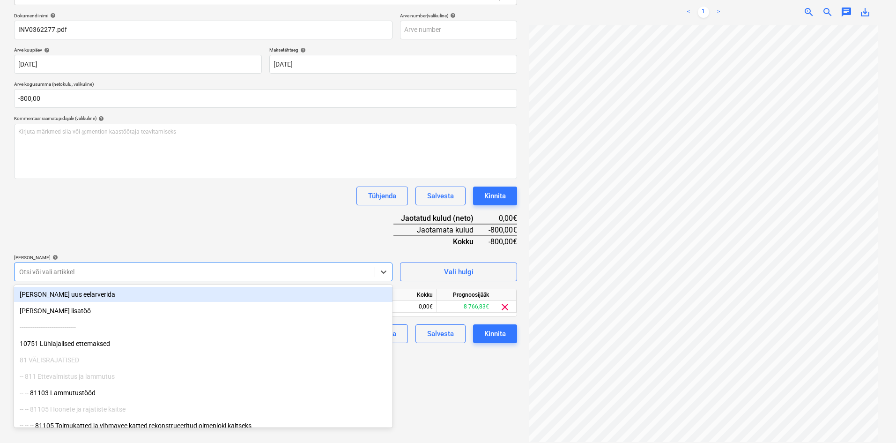
click at [225, 240] on div "Dokumendi nimi help INV0362277.pdf Arve number (valikuline) help [PERSON_NAME] …" at bounding box center [265, 178] width 503 height 330
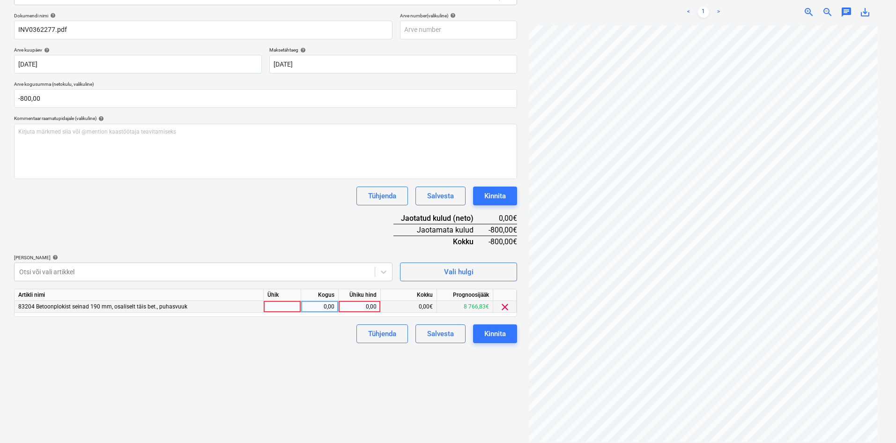
click at [323, 308] on div "0,00" at bounding box center [320, 307] width 30 height 12
type input "-1"
click at [365, 308] on div "0,00" at bounding box center [359, 307] width 34 height 12
type input "800"
click at [286, 307] on div at bounding box center [282, 307] width 37 height 12
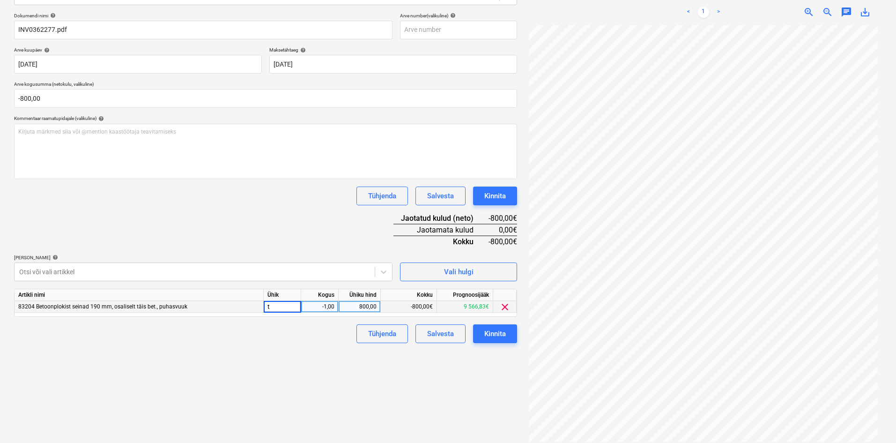
type input "tk"
click at [293, 342] on div "Tühjenda Salvesta Kinnita" at bounding box center [265, 333] width 503 height 19
click at [505, 332] on div "Kinnita" at bounding box center [495, 333] width 22 height 12
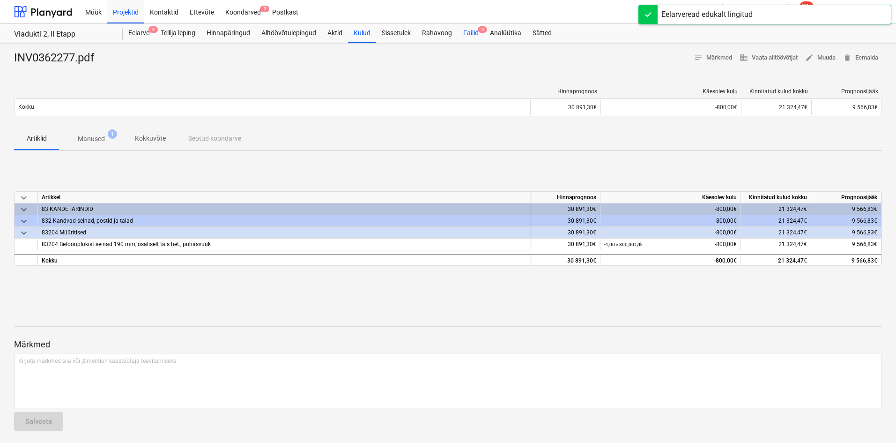
drag, startPoint x: 472, startPoint y: 30, endPoint x: 468, endPoint y: 34, distance: 5.3
click at [471, 31] on div "Failid 9" at bounding box center [471, 33] width 27 height 19
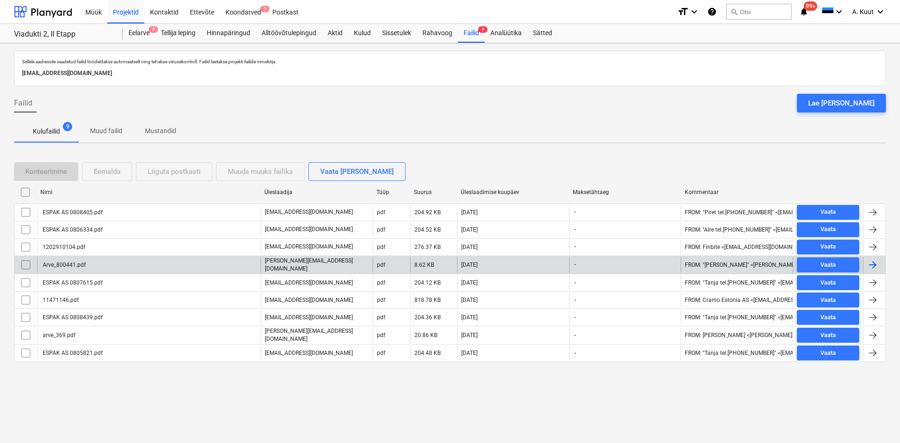
click at [72, 263] on div "Arve_800441.pdf" at bounding box center [63, 264] width 45 height 7
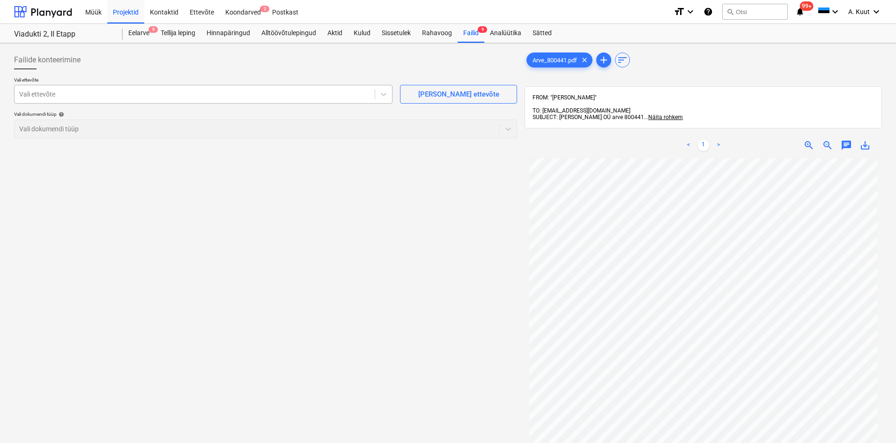
click at [101, 95] on div at bounding box center [194, 93] width 351 height 9
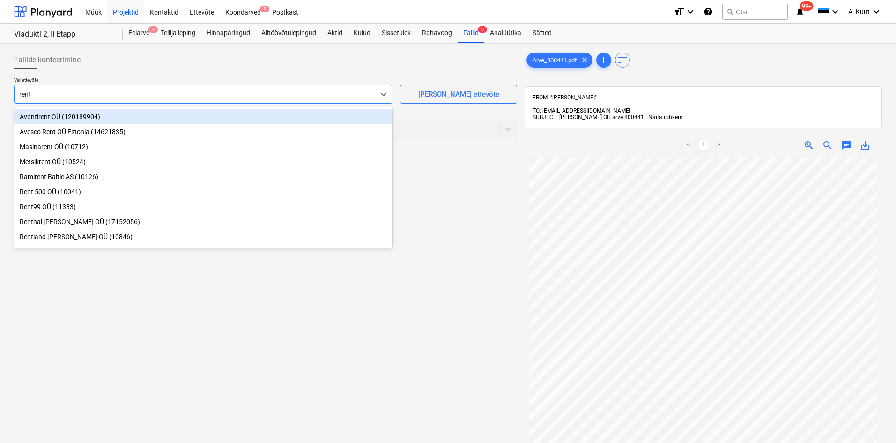
type input "[PERSON_NAME]"
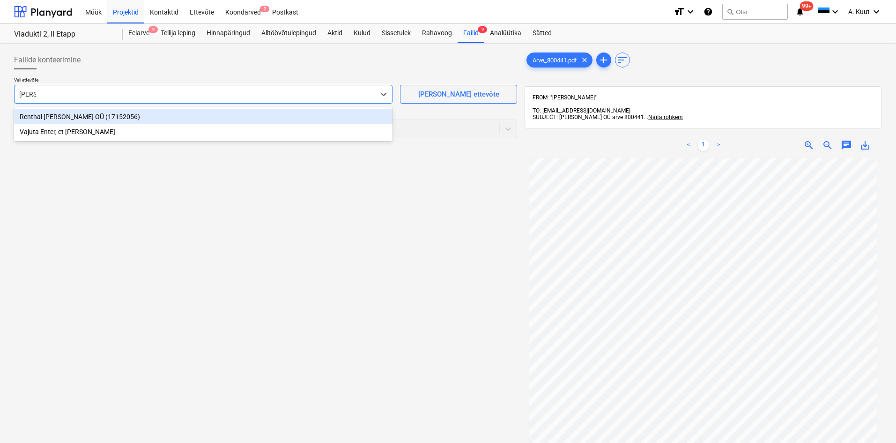
click at [67, 119] on div "Renthal [PERSON_NAME] OÜ (17152056)" at bounding box center [203, 116] width 379 height 15
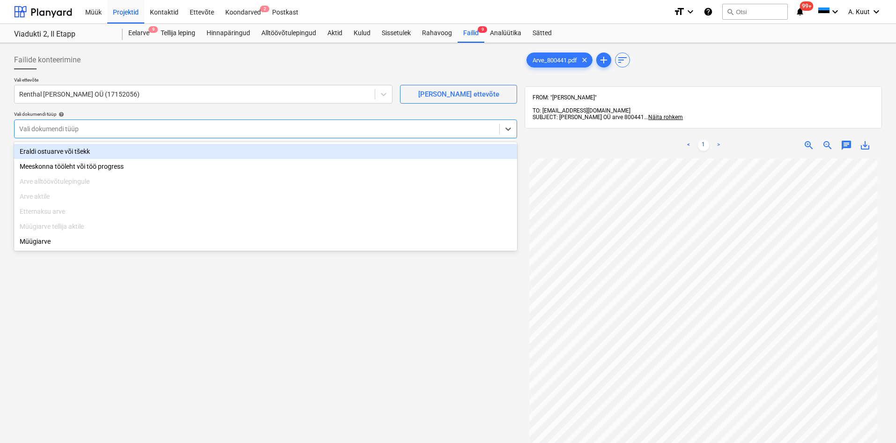
click at [63, 130] on div at bounding box center [257, 128] width 476 height 9
click at [63, 152] on div "Eraldi ostuarve või tšekk" at bounding box center [265, 151] width 503 height 15
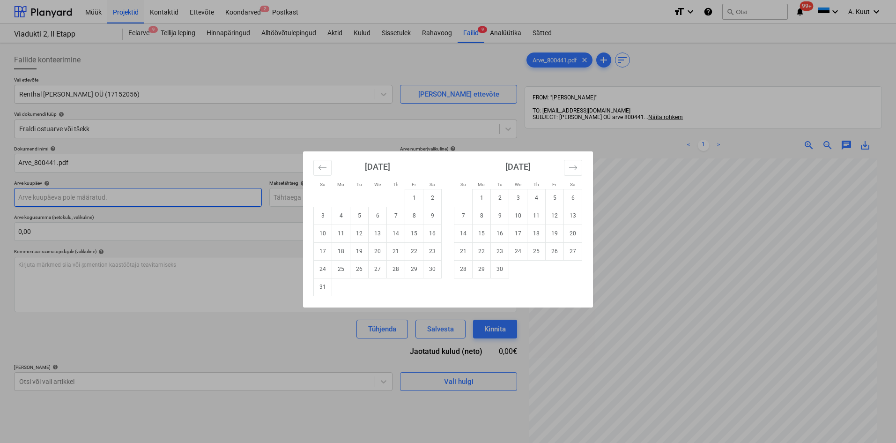
click at [59, 204] on body "Müük Projektid Kontaktid Ettevõte Koondarved 2 Postkast format_size keyboard_ar…" at bounding box center [448, 221] width 896 height 443
click at [415, 235] on td "15" at bounding box center [414, 233] width 18 height 18
type input "[DATE]"
click at [299, 200] on body "Müük Projektid Kontaktid Ettevõte Koondarved 2 Postkast format_size keyboard_ar…" at bounding box center [448, 221] width 896 height 443
click at [552, 196] on td "5" at bounding box center [555, 198] width 18 height 18
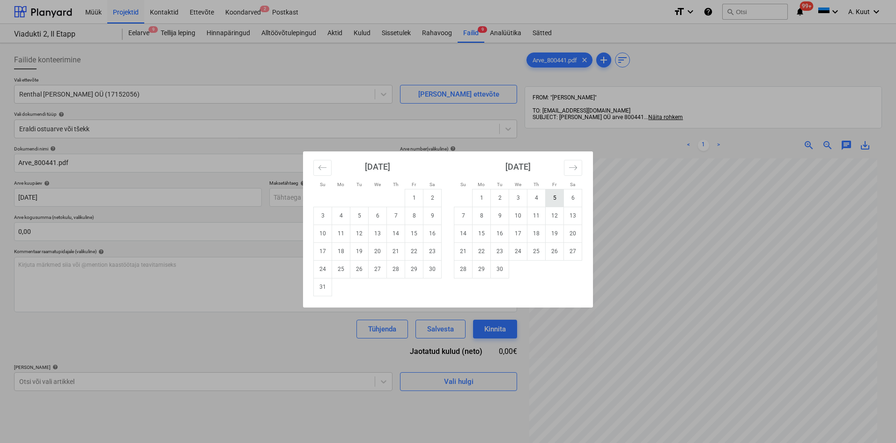
type input "[DATE]"
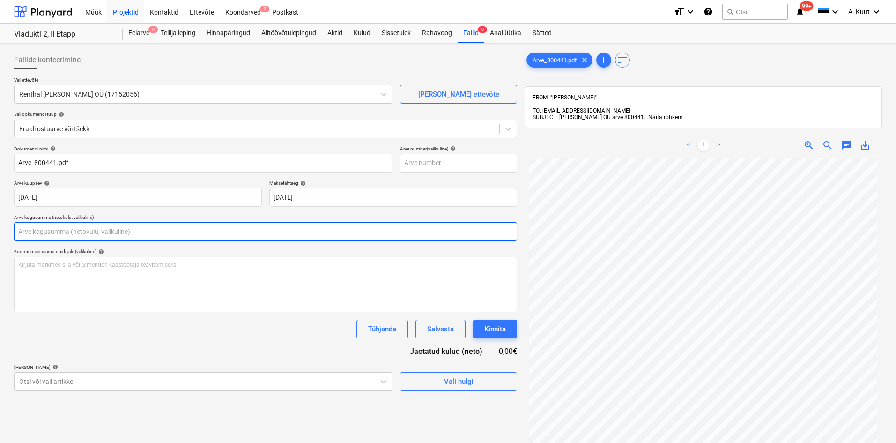
click at [60, 236] on input "text" at bounding box center [265, 231] width 503 height 19
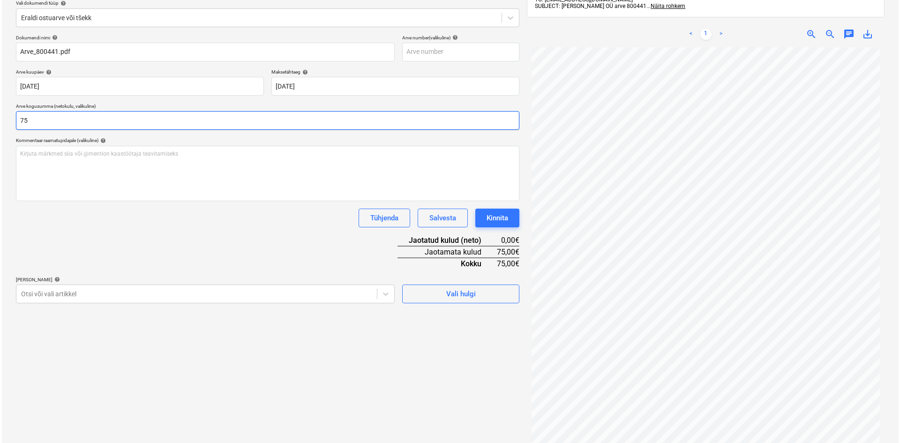
scroll to position [133, 0]
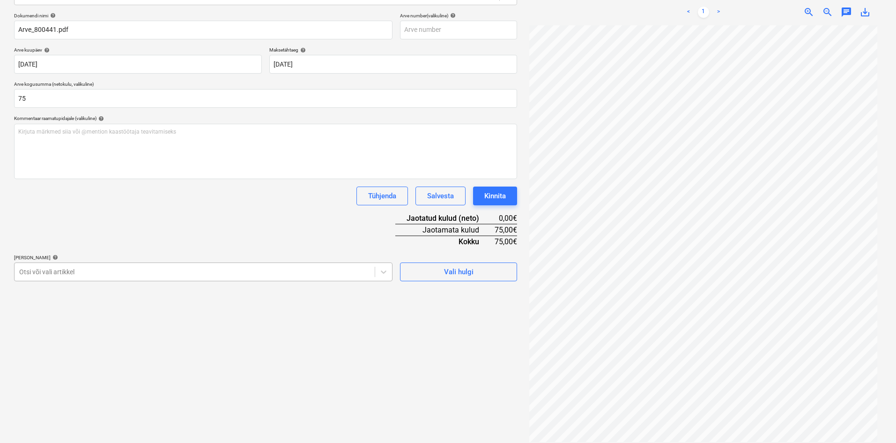
type input "75,00"
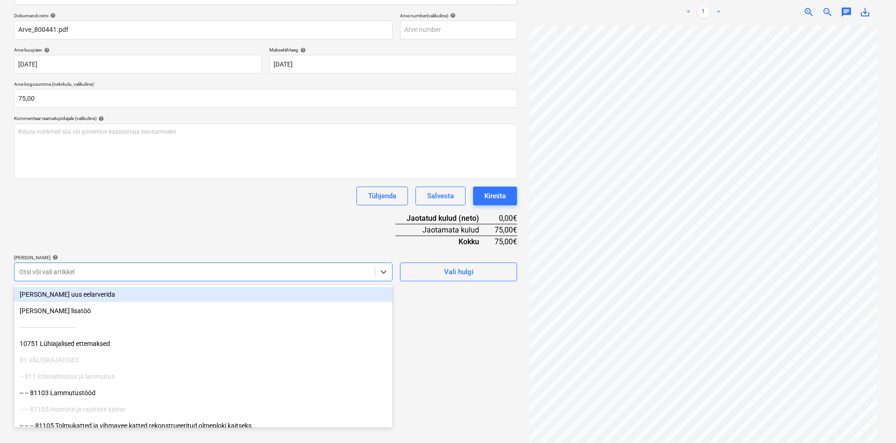
click at [86, 269] on div at bounding box center [194, 271] width 351 height 9
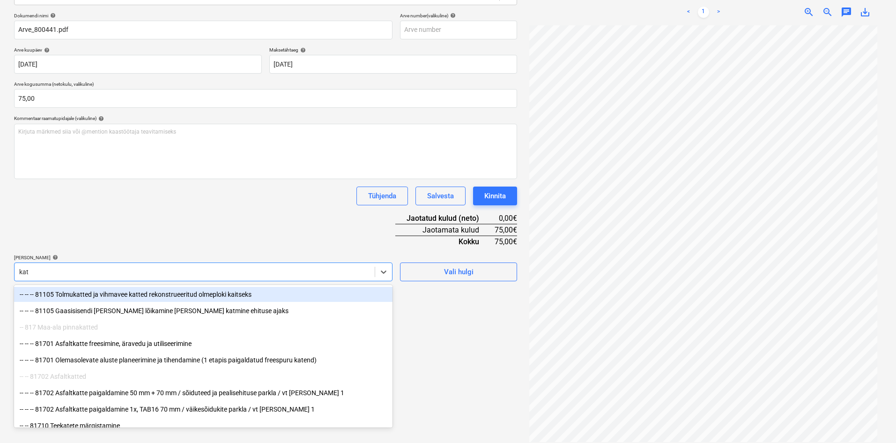
type input "katu"
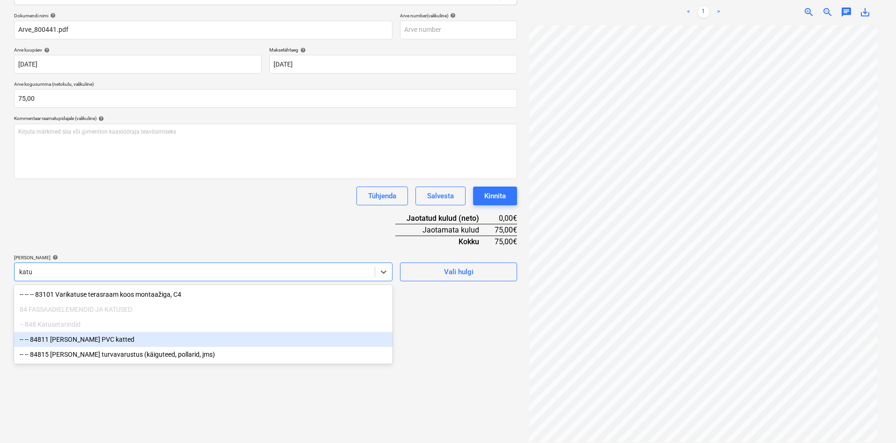
click at [73, 342] on div "-- -- 84811 [PERSON_NAME] PVC katted" at bounding box center [203, 339] width 379 height 15
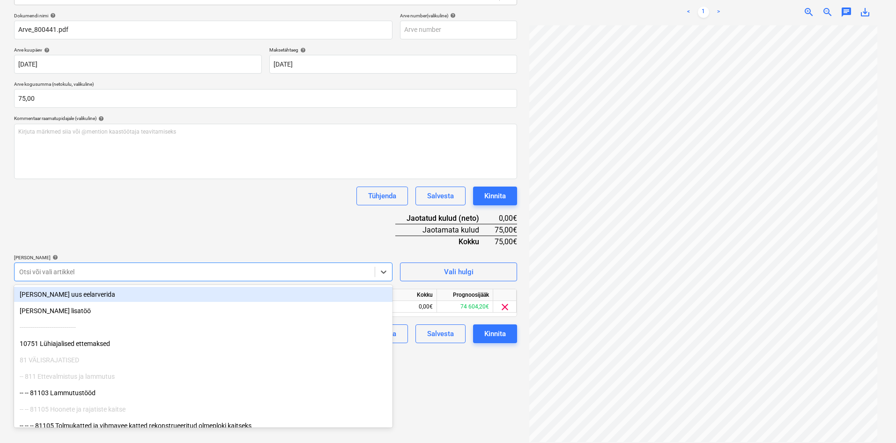
click at [188, 227] on div "Dokumendi nimi help Arve_800441.pdf Arve number (valikuline) help Arve kuupäev …" at bounding box center [265, 178] width 503 height 330
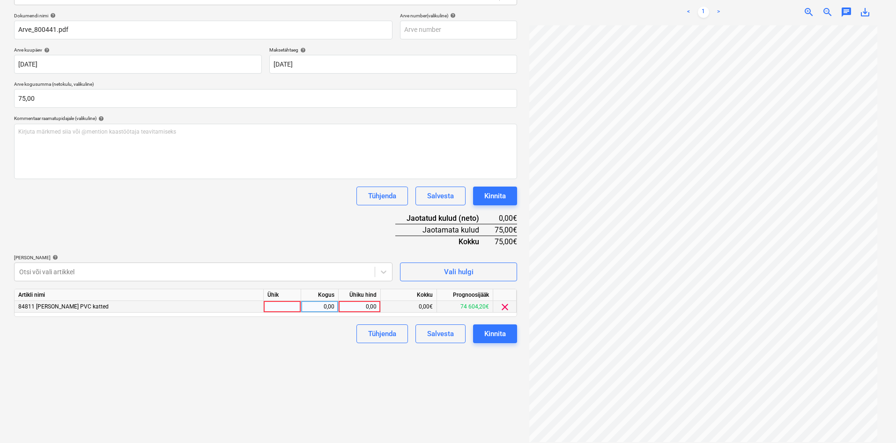
click at [375, 307] on div "0,00" at bounding box center [359, 307] width 34 height 12
type input "75"
click at [319, 361] on div "Failide konteerimine Vali ettevõte Renthal [PERSON_NAME] OÜ (17152056) [PERSON_…" at bounding box center [265, 180] width 511 height 532
click at [502, 335] on div "Kinnita" at bounding box center [495, 333] width 22 height 12
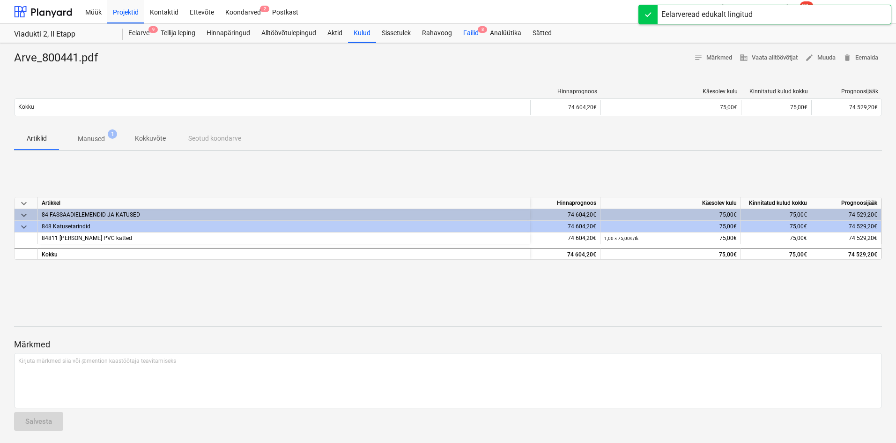
click at [472, 32] on div "Failid 8" at bounding box center [471, 33] width 27 height 19
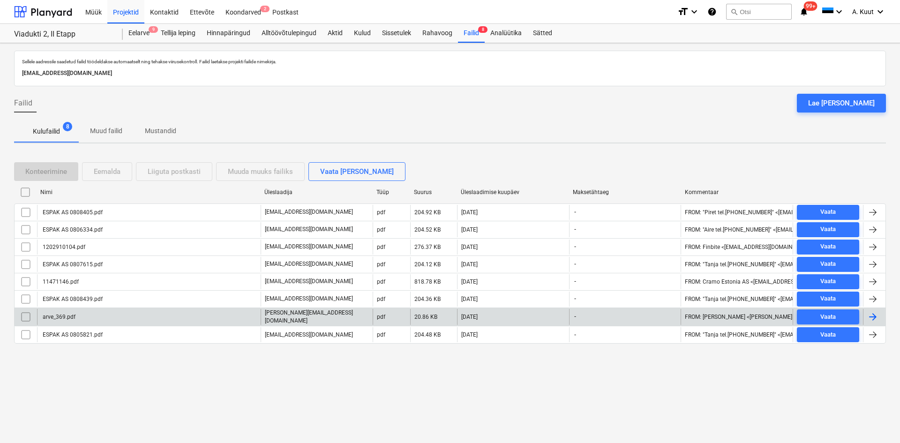
click at [68, 317] on div "arve_369.pdf" at bounding box center [58, 316] width 34 height 7
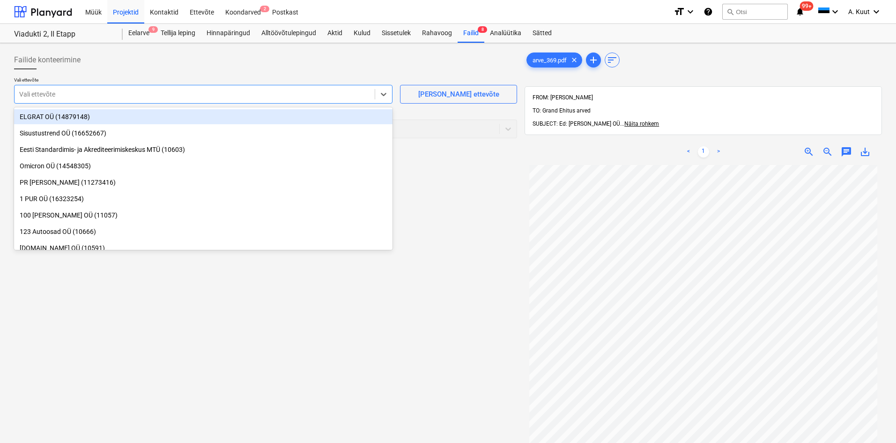
click at [149, 98] on div at bounding box center [194, 93] width 351 height 9
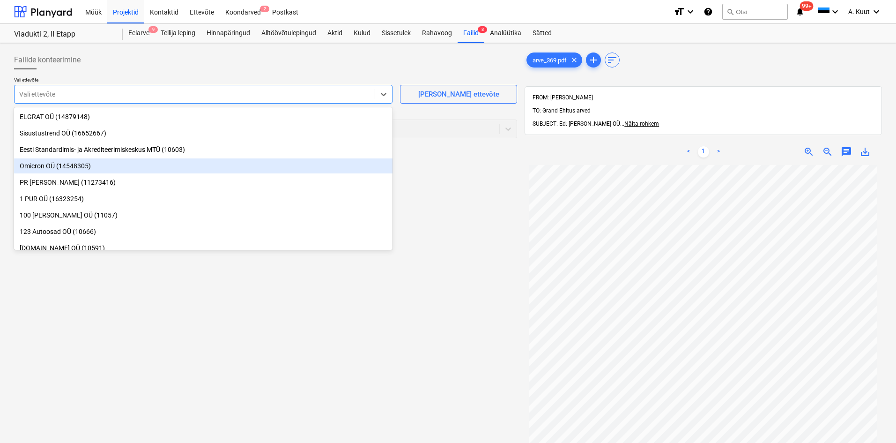
scroll to position [79, 0]
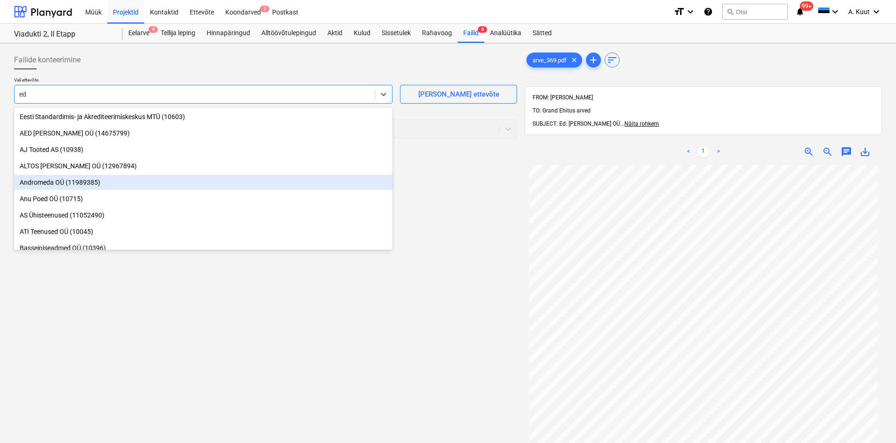
type input "e"
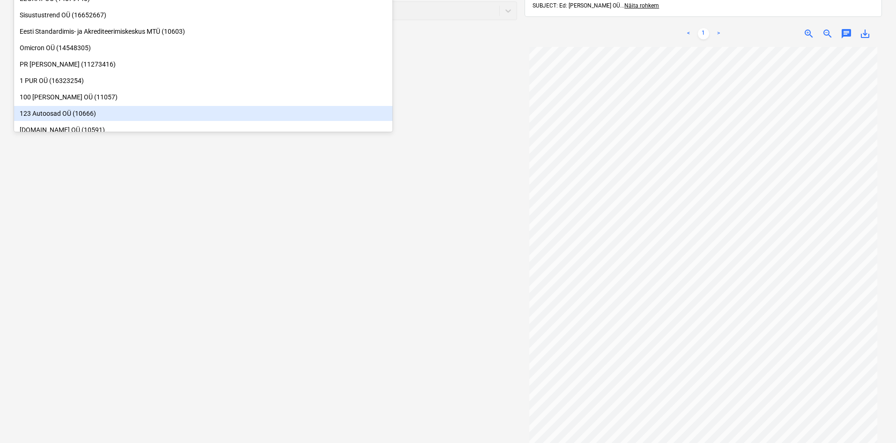
scroll to position [0, 0]
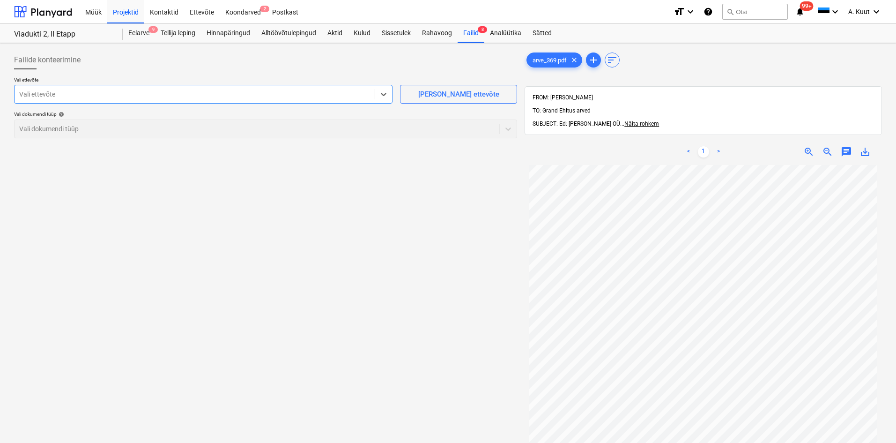
click at [29, 92] on div at bounding box center [194, 93] width 351 height 9
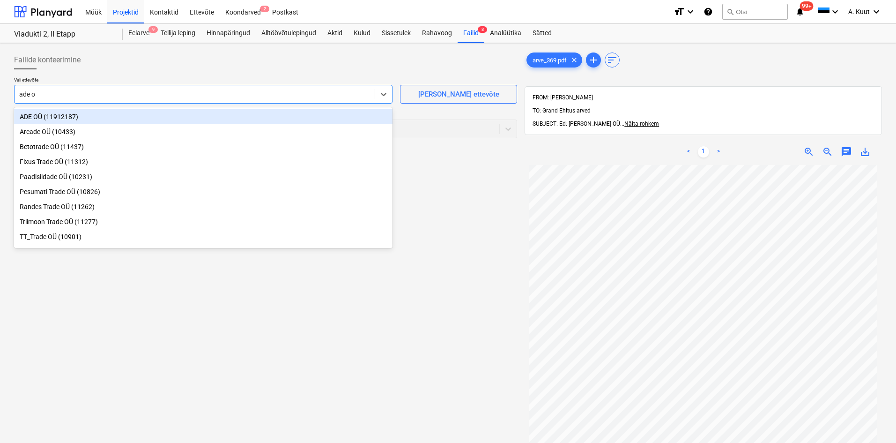
type input "ade oü"
click at [30, 118] on div "ADE OÜ (11912187)" at bounding box center [203, 116] width 379 height 15
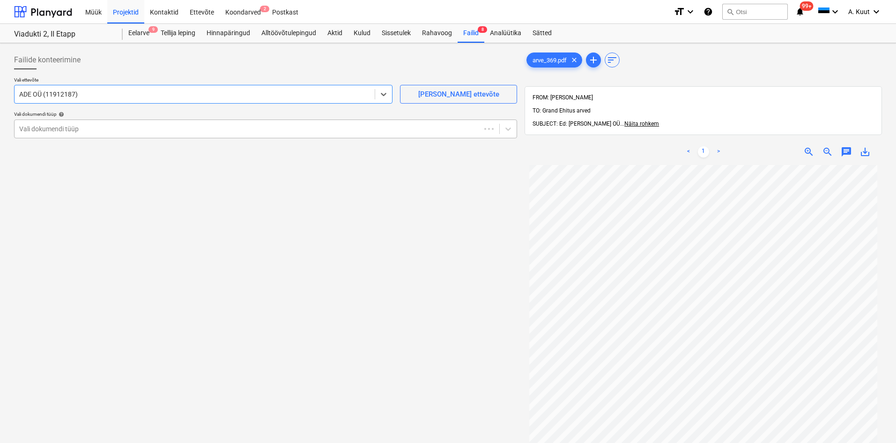
click at [42, 129] on div at bounding box center [247, 128] width 457 height 9
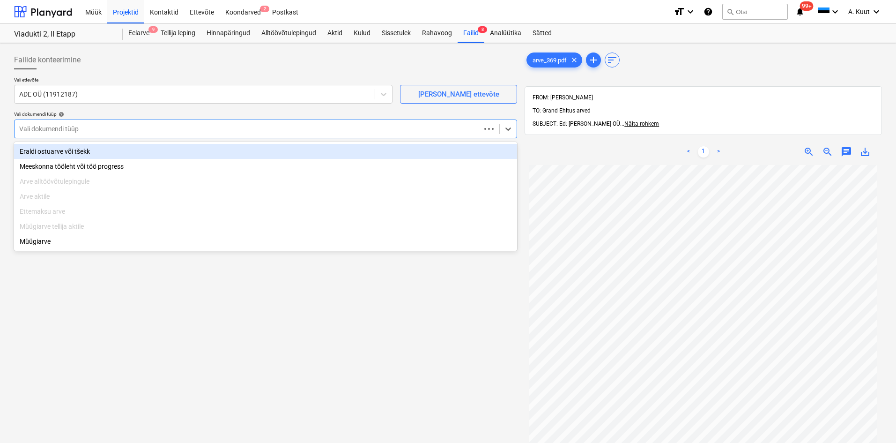
click at [52, 150] on div "Eraldi ostuarve või tšekk" at bounding box center [265, 151] width 503 height 15
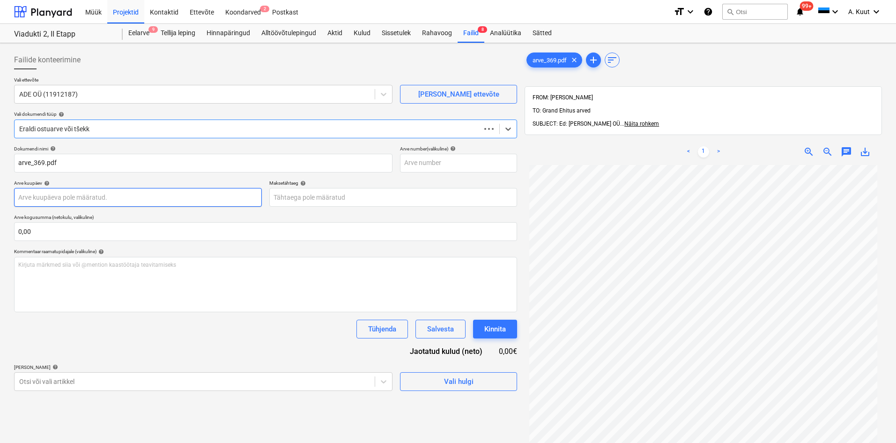
click at [44, 199] on body "Müük Projektid Kontaktid Ettevõte Koondarved 2 Postkast format_size keyboard_ar…" at bounding box center [448, 221] width 896 height 443
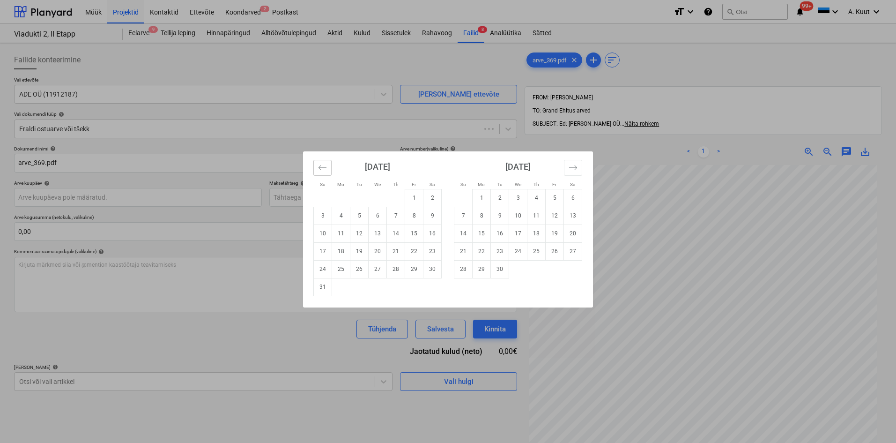
click at [321, 169] on icon "Move backward to switch to the previous month." at bounding box center [322, 167] width 9 height 9
click at [401, 268] on td "31" at bounding box center [396, 269] width 18 height 18
type input "[DATE]"
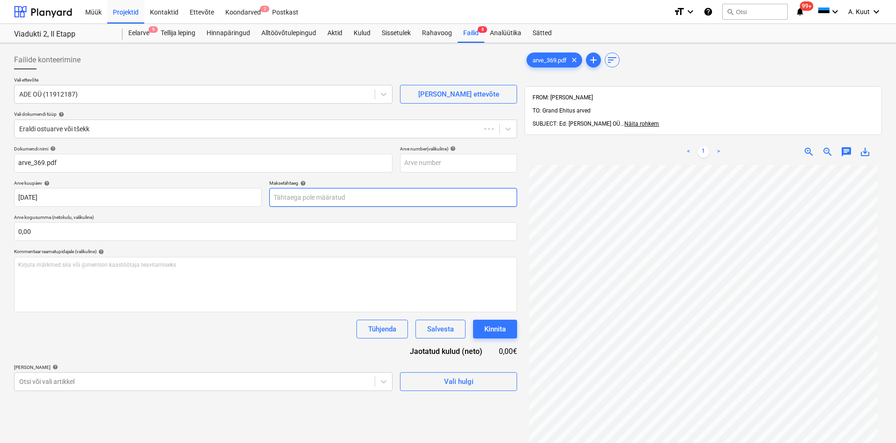
click at [320, 198] on body "Müük Projektid Kontaktid Ettevõte Koondarved 2 Postkast format_size keyboard_ar…" at bounding box center [448, 221] width 896 height 443
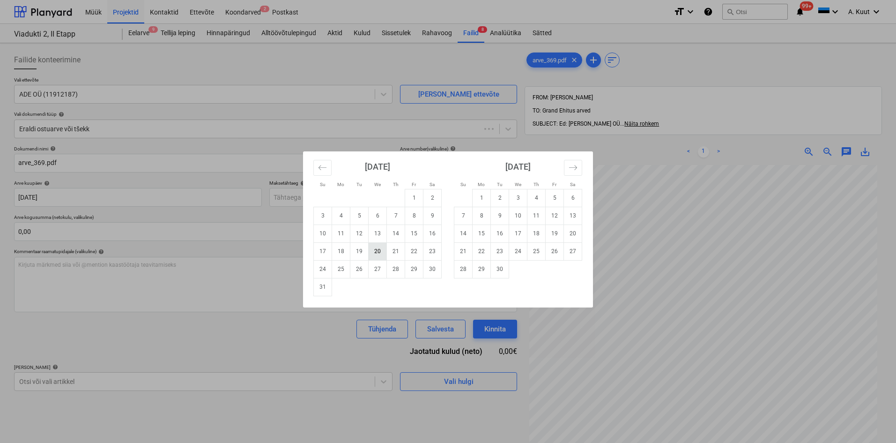
click at [379, 254] on td "20" at bounding box center [378, 251] width 18 height 18
type input "[DATE]"
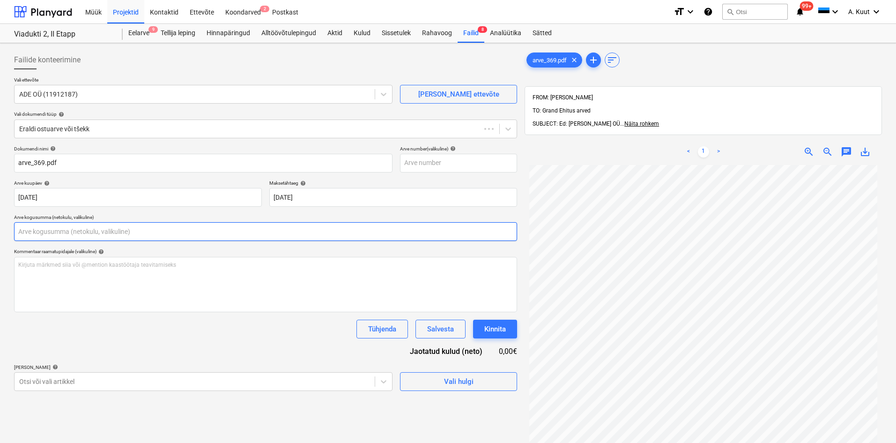
click at [60, 231] on input "text" at bounding box center [265, 231] width 503 height 19
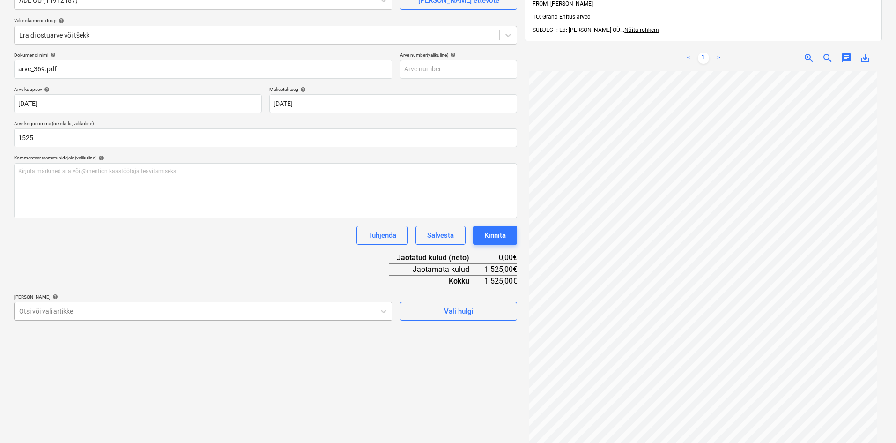
type input "1 525,00"
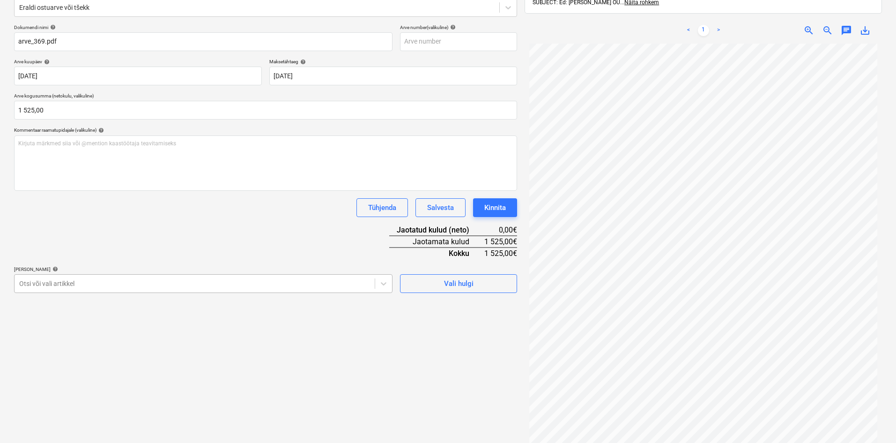
click at [82, 308] on body "Müük Projektid Kontaktid Ettevõte Koondarved 2 Postkast format_size keyboard_ar…" at bounding box center [448, 100] width 896 height 443
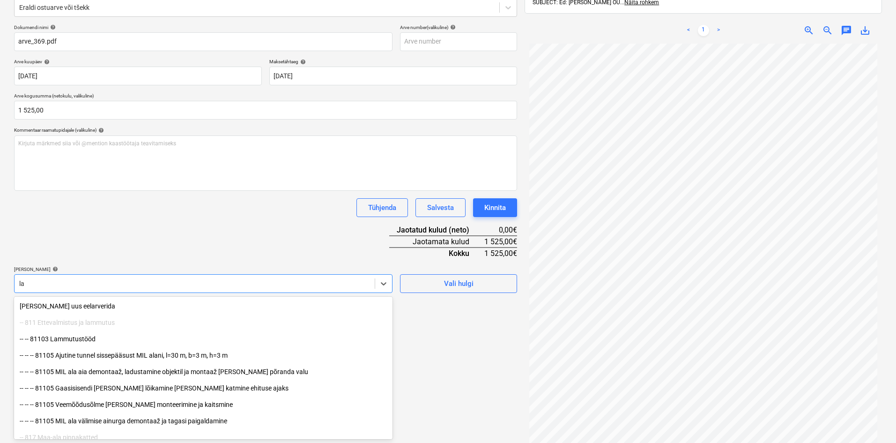
type input "l"
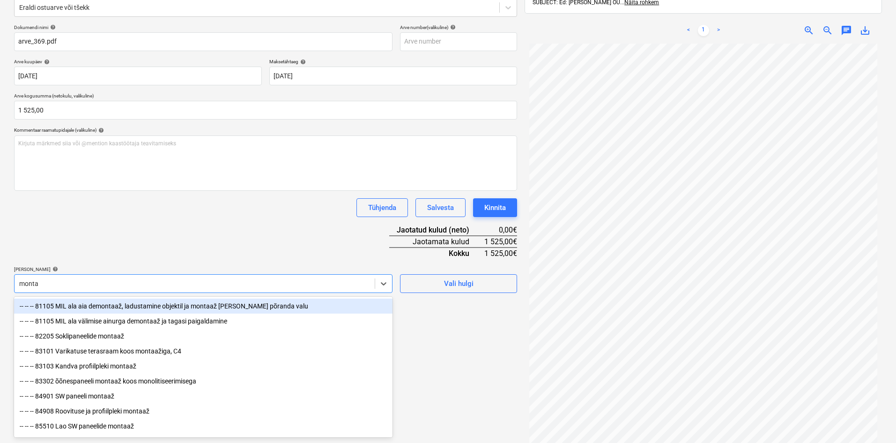
type input "montaa"
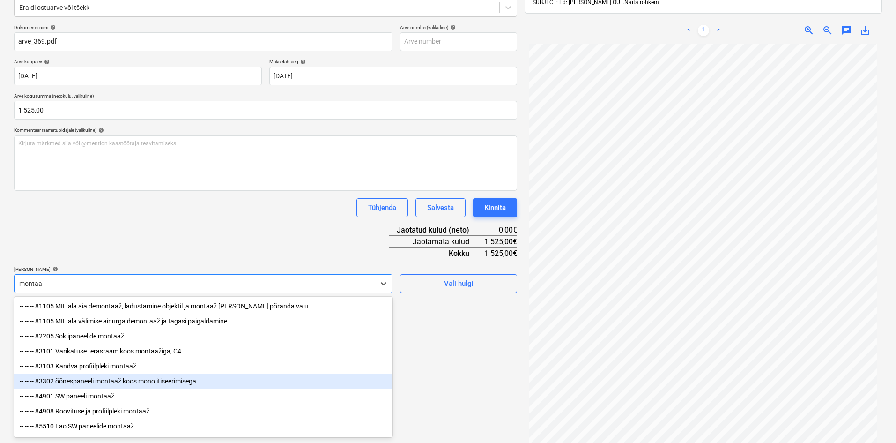
click at [123, 385] on div "-- -- -- 83302 õõnespaneeli montaaž koos monolitiseerimisega" at bounding box center [203, 380] width 379 height 15
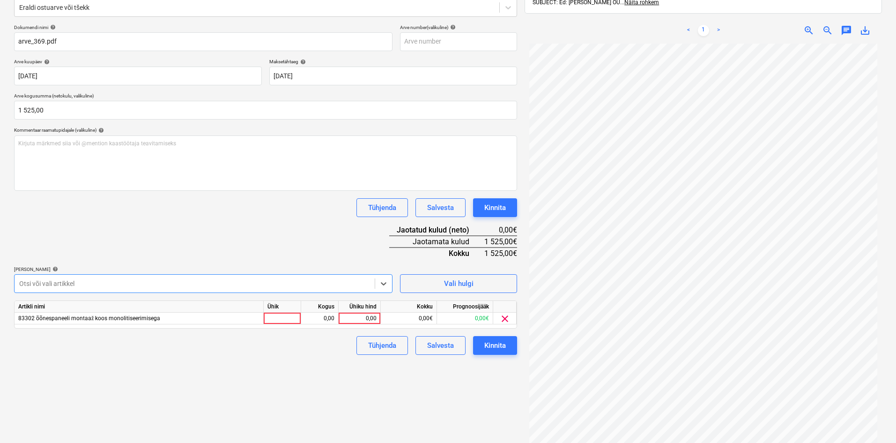
click at [95, 285] on div at bounding box center [194, 283] width 351 height 9
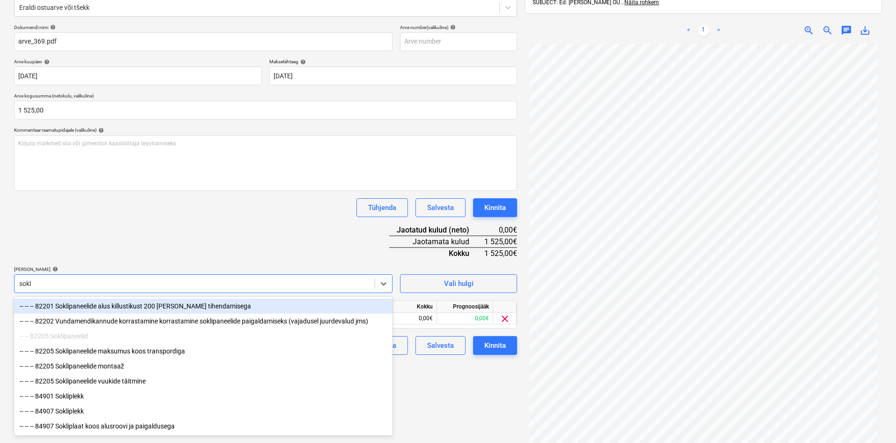
type input "sokli"
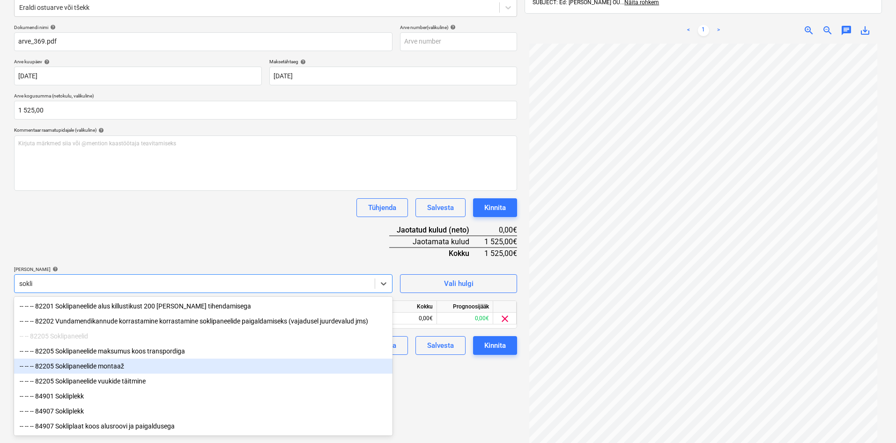
click at [108, 365] on div "-- -- -- 82205 Soklipaneelide montaaž" at bounding box center [203, 365] width 379 height 15
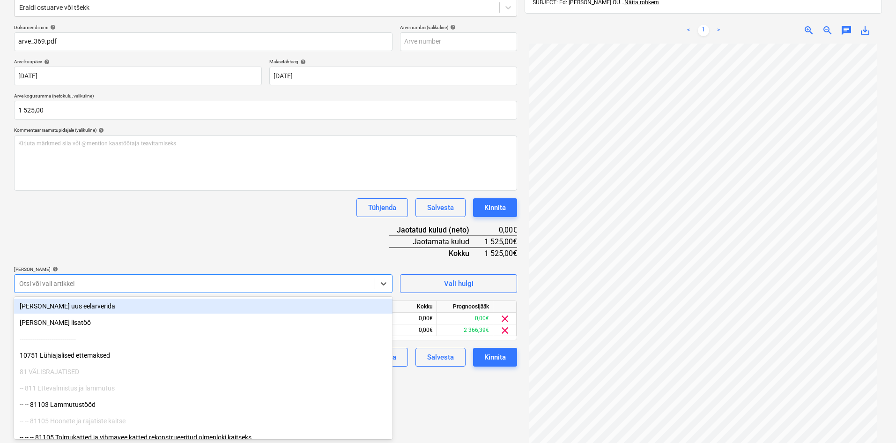
click at [198, 234] on div "Dokumendi nimi help arve_369.pdf Arve number (valikuline) help [PERSON_NAME] ku…" at bounding box center [265, 195] width 503 height 342
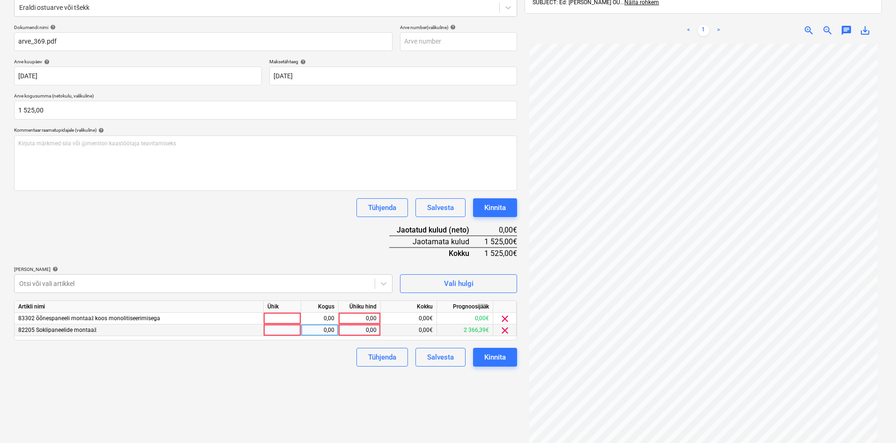
click at [371, 331] on div "0,00" at bounding box center [359, 330] width 34 height 12
type input "875"
click at [372, 320] on div "0,00" at bounding box center [359, 318] width 34 height 12
type input "650"
click at [332, 384] on div "Failide konteerimine Vali ettevõte ADE OÜ (11912187) [PERSON_NAME] uus ettevõte…" at bounding box center [265, 195] width 511 height 538
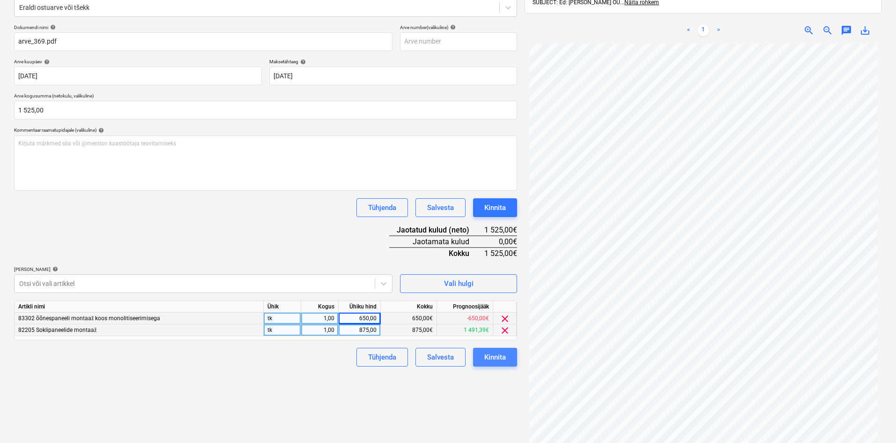
click at [499, 355] on div "Kinnita" at bounding box center [495, 357] width 22 height 12
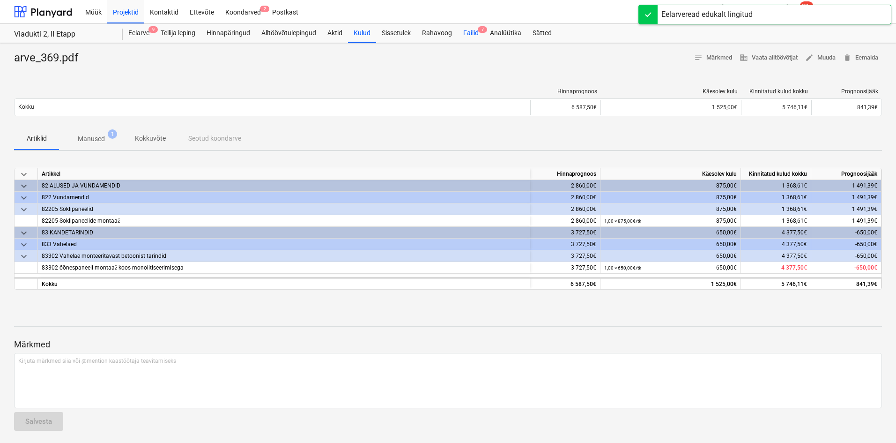
click at [476, 33] on div "Failid 7" at bounding box center [471, 33] width 27 height 19
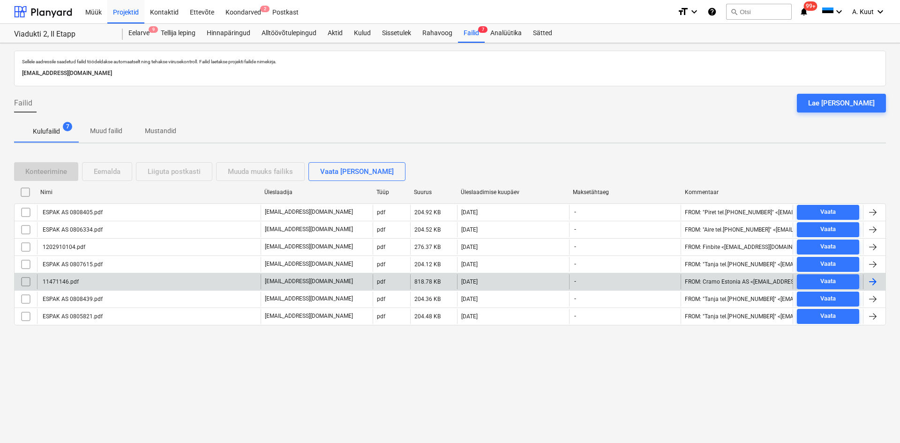
click at [56, 281] on div "11471146.pdf" at bounding box center [59, 281] width 37 height 7
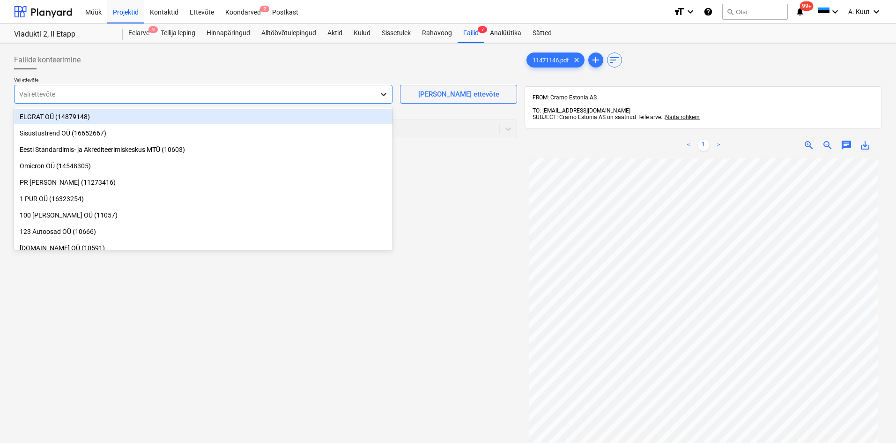
click at [381, 95] on icon at bounding box center [383, 93] width 9 height 9
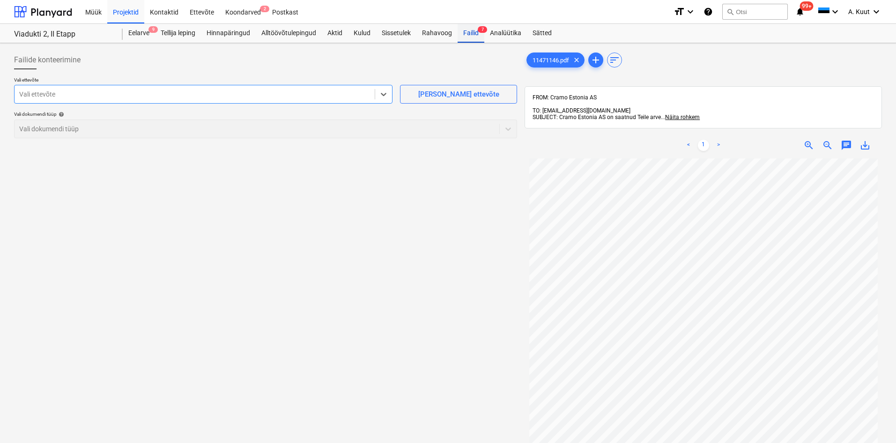
click at [468, 32] on div "Failid 7" at bounding box center [471, 33] width 27 height 19
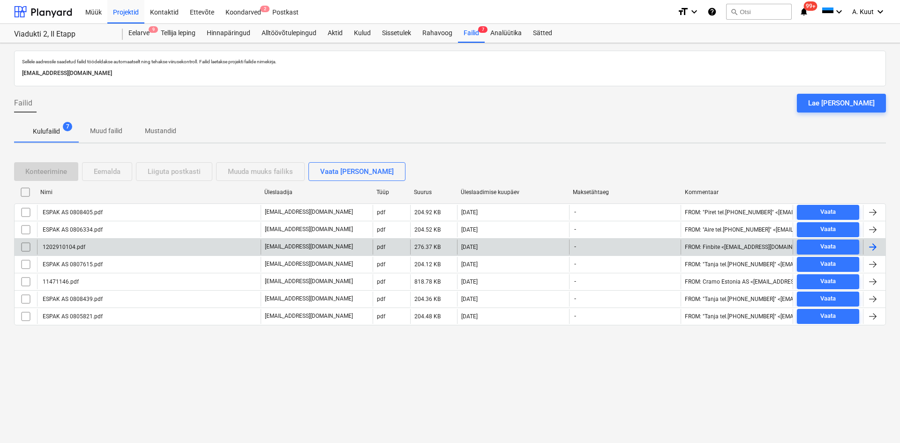
click at [108, 246] on div "1202910104.pdf" at bounding box center [148, 246] width 223 height 15
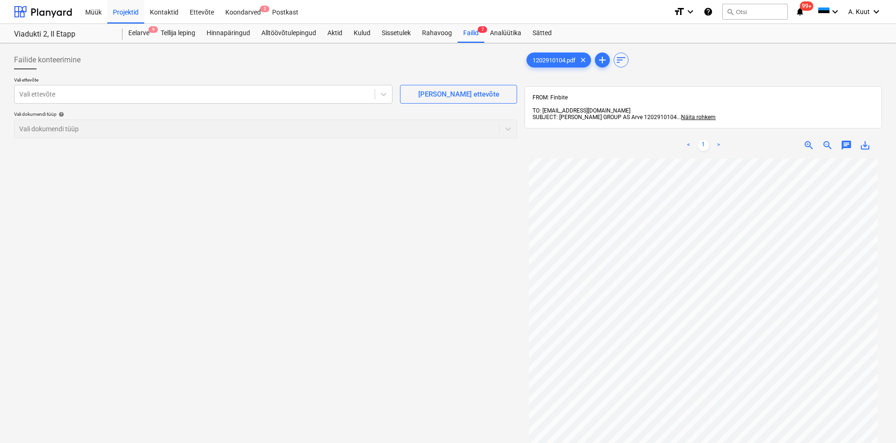
scroll to position [31, 0]
click at [92, 98] on div at bounding box center [194, 93] width 351 height 9
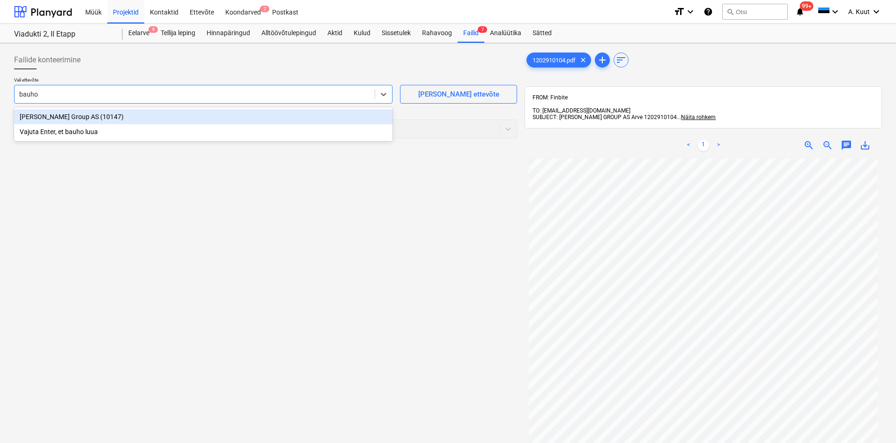
type input "[PERSON_NAME]"
click at [56, 114] on div "[PERSON_NAME] Group AS (10147)" at bounding box center [203, 116] width 379 height 15
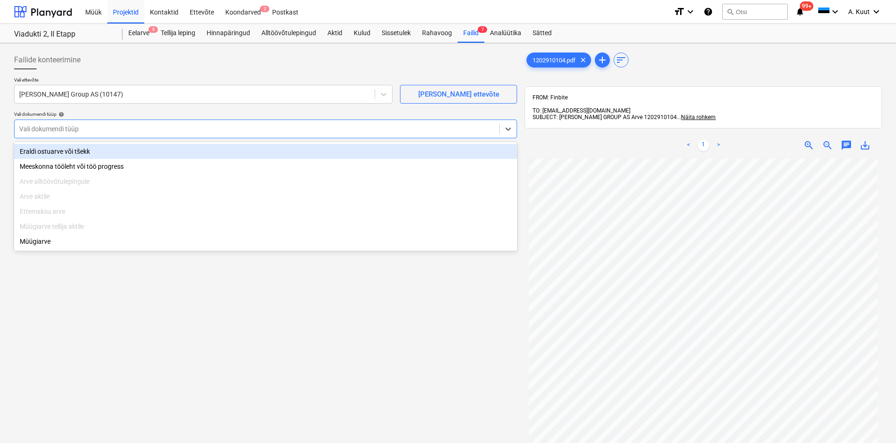
click at [54, 129] on div at bounding box center [257, 128] width 476 height 9
click at [52, 152] on div "Eraldi ostuarve või tšekk" at bounding box center [265, 151] width 503 height 15
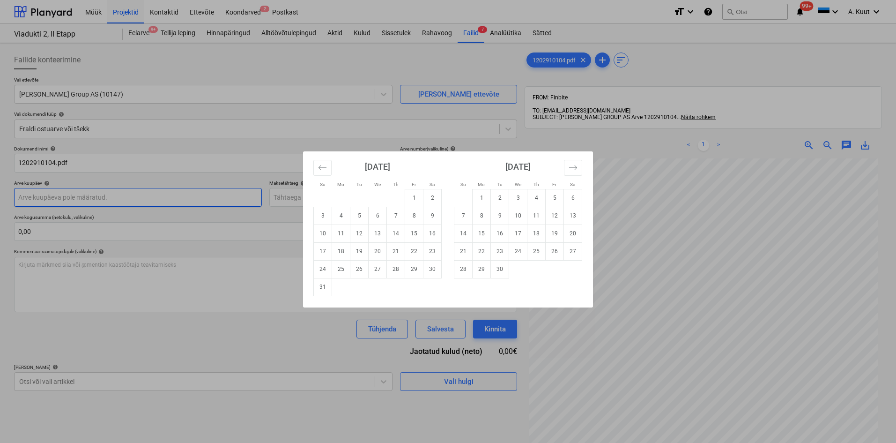
click at [53, 197] on body "Müük Projektid Kontaktid Ettevõte Koondarved 2 Postkast format_size keyboard_ar…" at bounding box center [448, 221] width 896 height 443
click at [341, 230] on td "11" at bounding box center [341, 233] width 18 height 18
type input "[DATE]"
click at [296, 201] on body "Müük Projektid Kontaktid Ettevõte Koondarved 2 Postkast format_size keyboard_ar…" at bounding box center [448, 221] width 896 height 443
click at [524, 216] on td "10" at bounding box center [518, 216] width 18 height 18
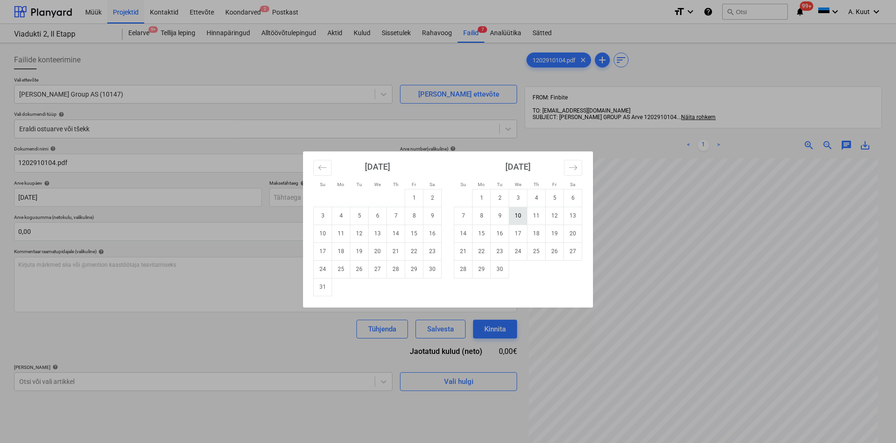
type input "[DATE]"
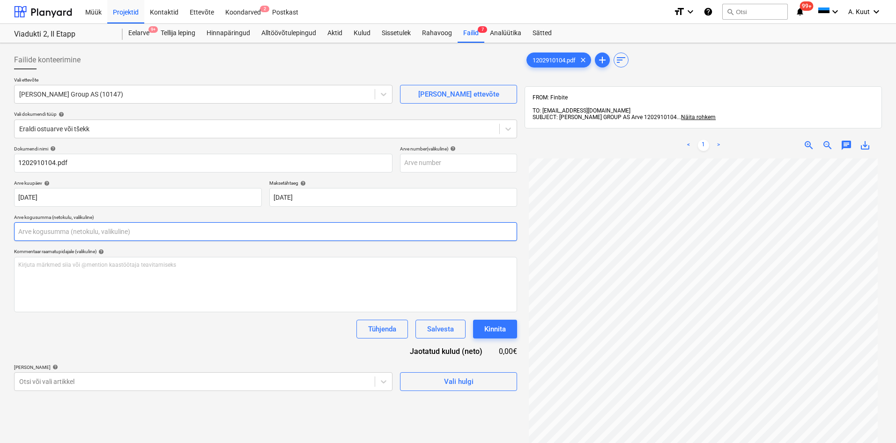
click at [44, 230] on input "text" at bounding box center [265, 231] width 503 height 19
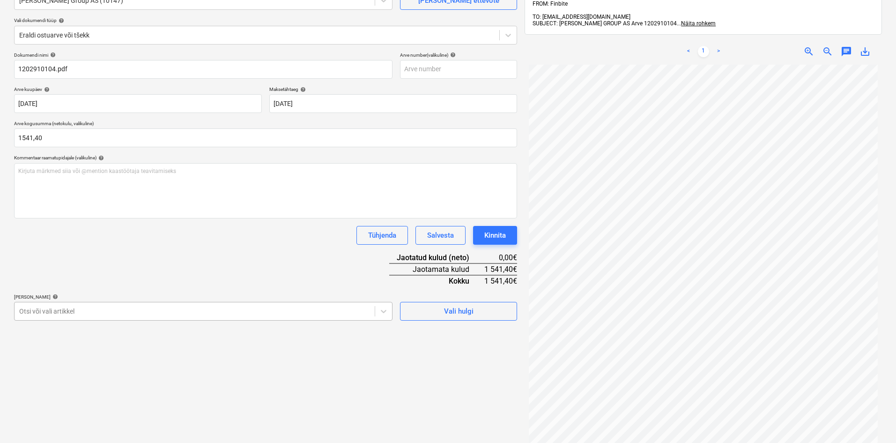
type input "1 541,40"
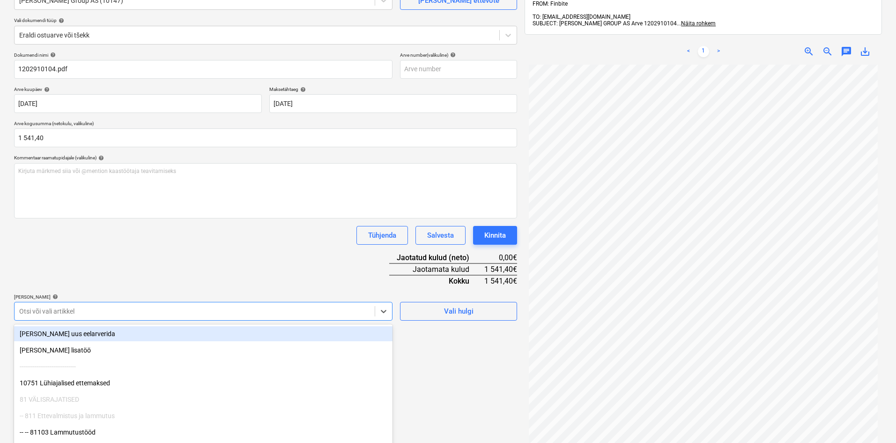
scroll to position [121, 0]
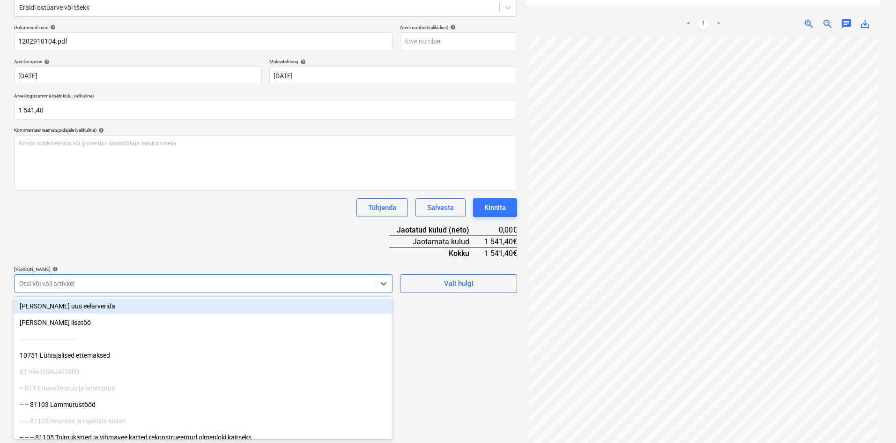
click at [66, 313] on body "Müük Projektid Kontaktid Ettevõte Koondarved 2 Postkast format_size keyboard_ar…" at bounding box center [448, 100] width 896 height 443
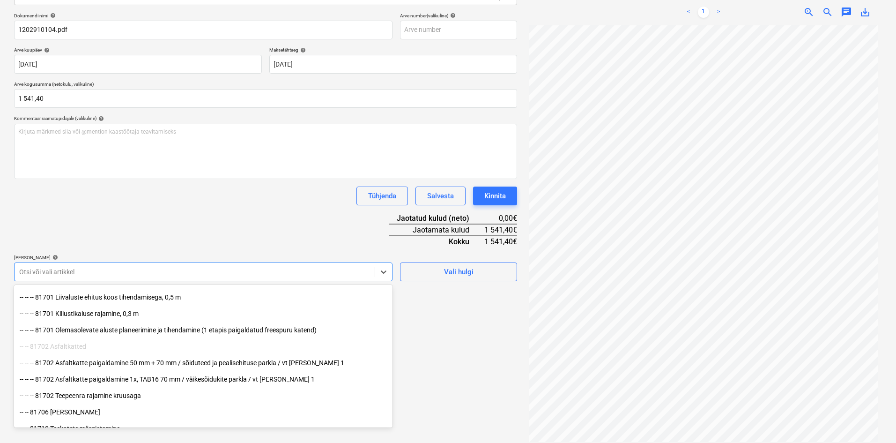
scroll to position [328, 0]
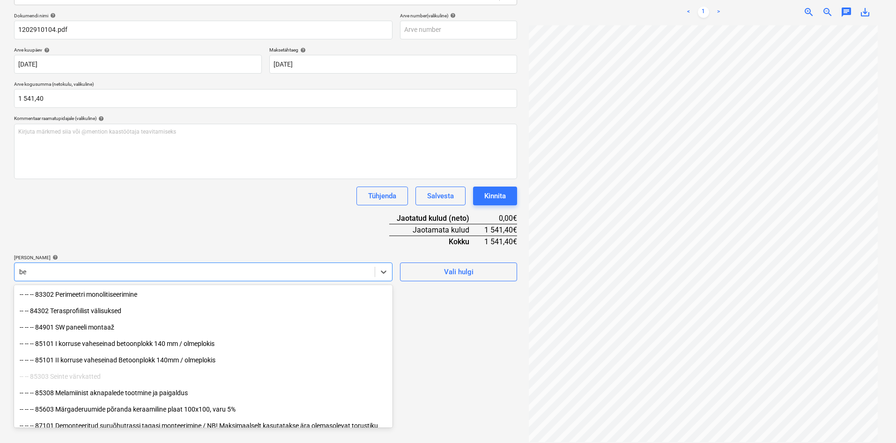
type input "bet"
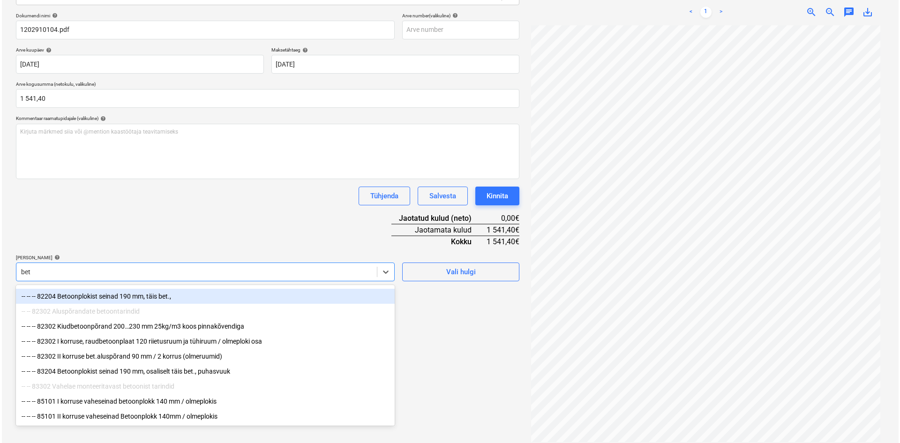
scroll to position [64, 0]
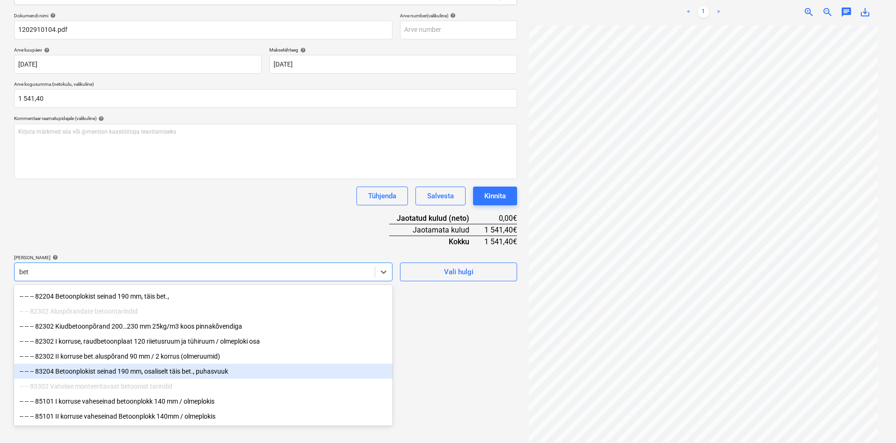
click at [92, 368] on div "-- -- -- 83204 Betoonplokist seinad 190 mm, osaliselt täis bet., puhasvuuk" at bounding box center [203, 371] width 379 height 15
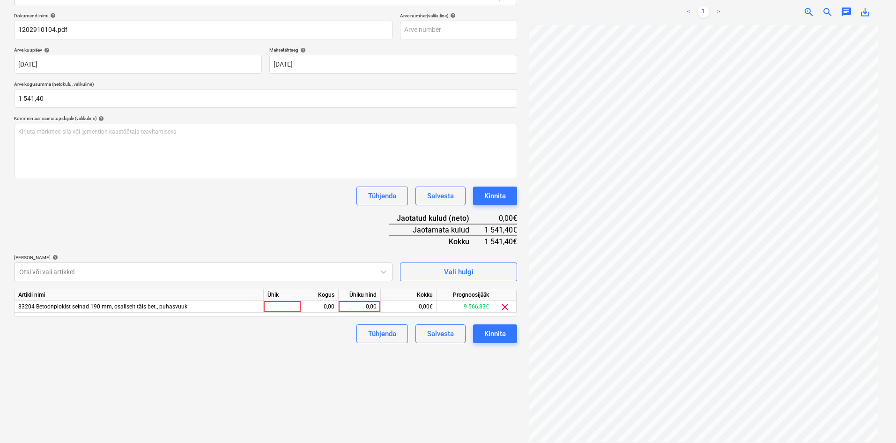
click at [231, 214] on div "Dokumendi nimi help 1202910104.pdf Arve number (valikuline) help Arve kuupäev h…" at bounding box center [265, 178] width 503 height 330
click at [373, 305] on div "0,00" at bounding box center [359, 307] width 34 height 12
type input "1541,40"
click at [335, 405] on div "Failide konteerimine Vali ettevõte [PERSON_NAME] Group AS (10147) [PERSON_NAME]…" at bounding box center [265, 180] width 511 height 532
click at [497, 334] on div "Kinnita" at bounding box center [495, 333] width 22 height 12
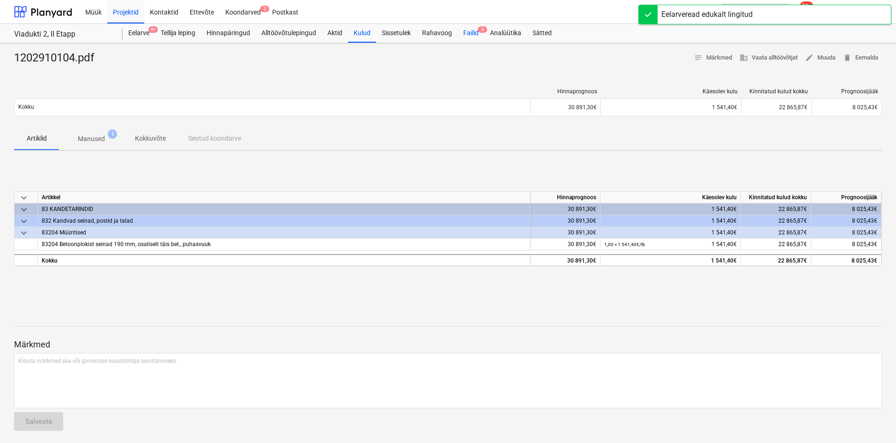
click at [470, 32] on div "Failid 6" at bounding box center [471, 33] width 27 height 19
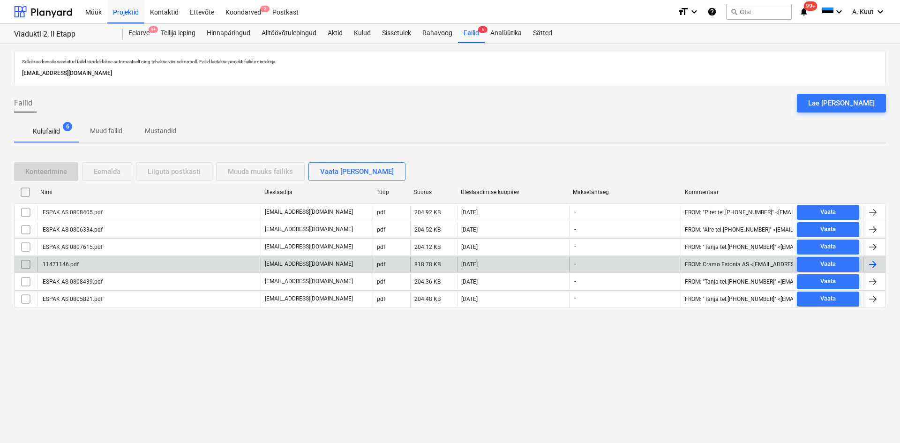
click at [80, 266] on div "11471146.pdf" at bounding box center [148, 264] width 223 height 15
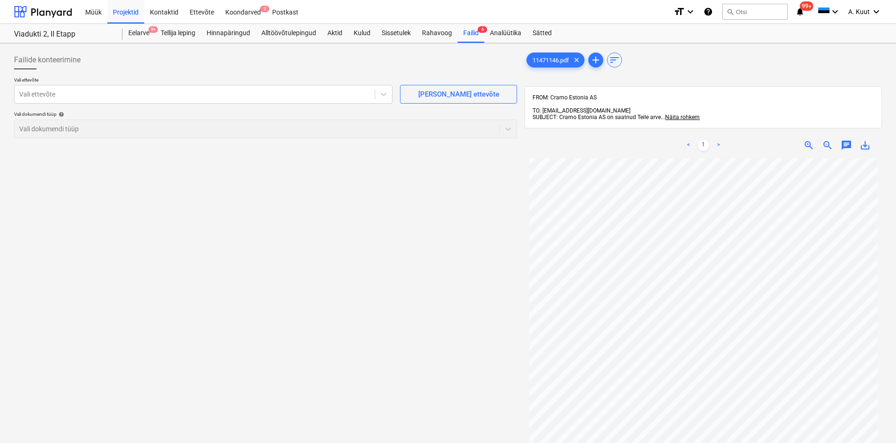
scroll to position [78, 0]
